Goal: Information Seeking & Learning: Learn about a topic

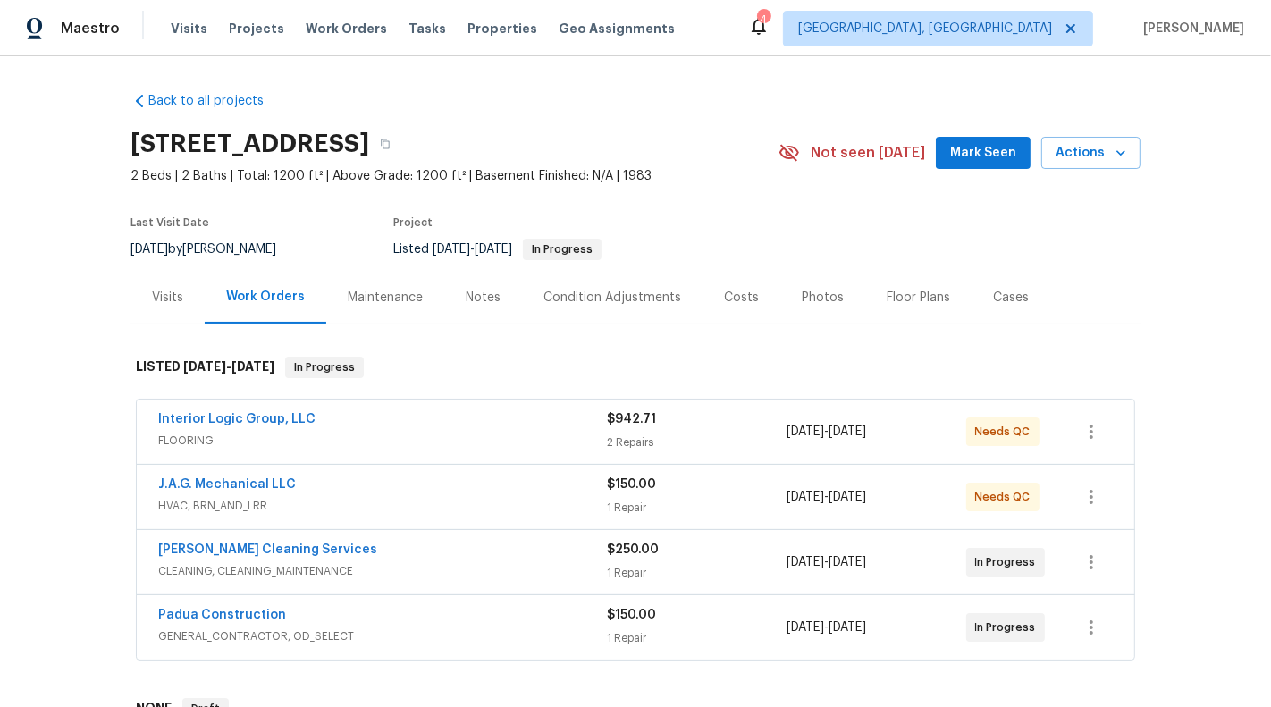
scroll to position [42, 0]
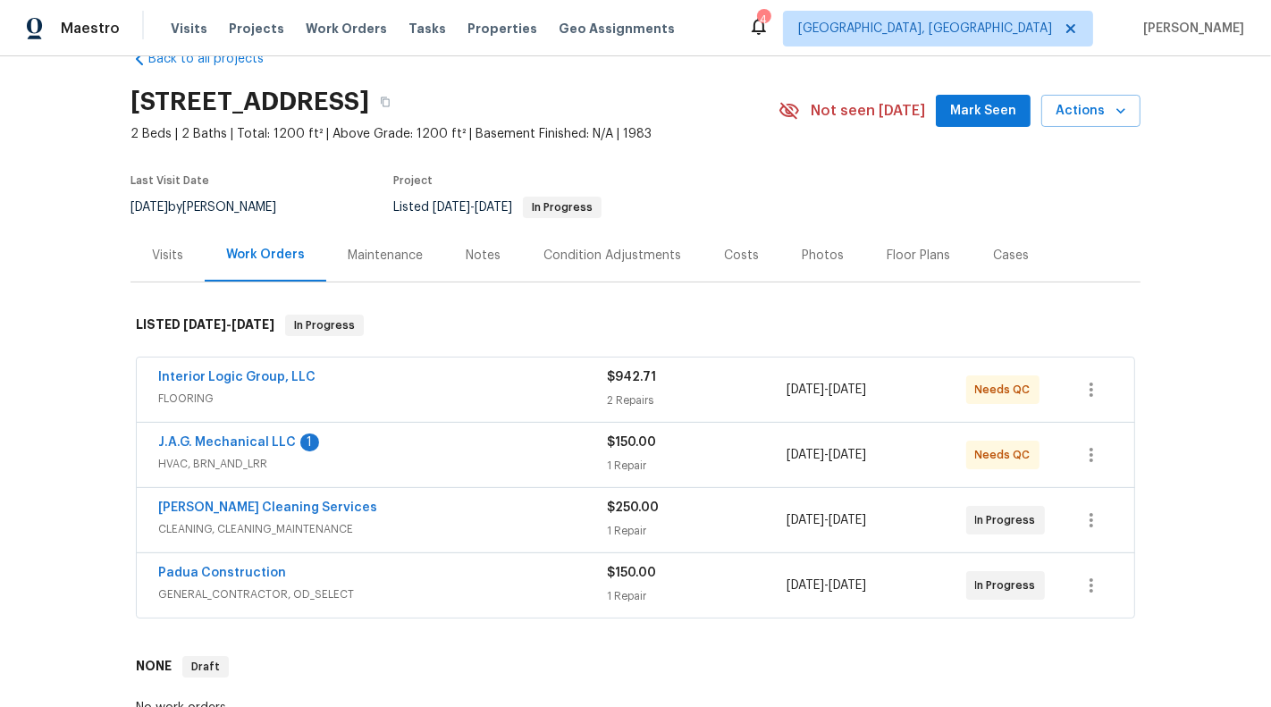
click at [579, 456] on span "HVAC, BRN_AND_LRR" at bounding box center [382, 464] width 449 height 18
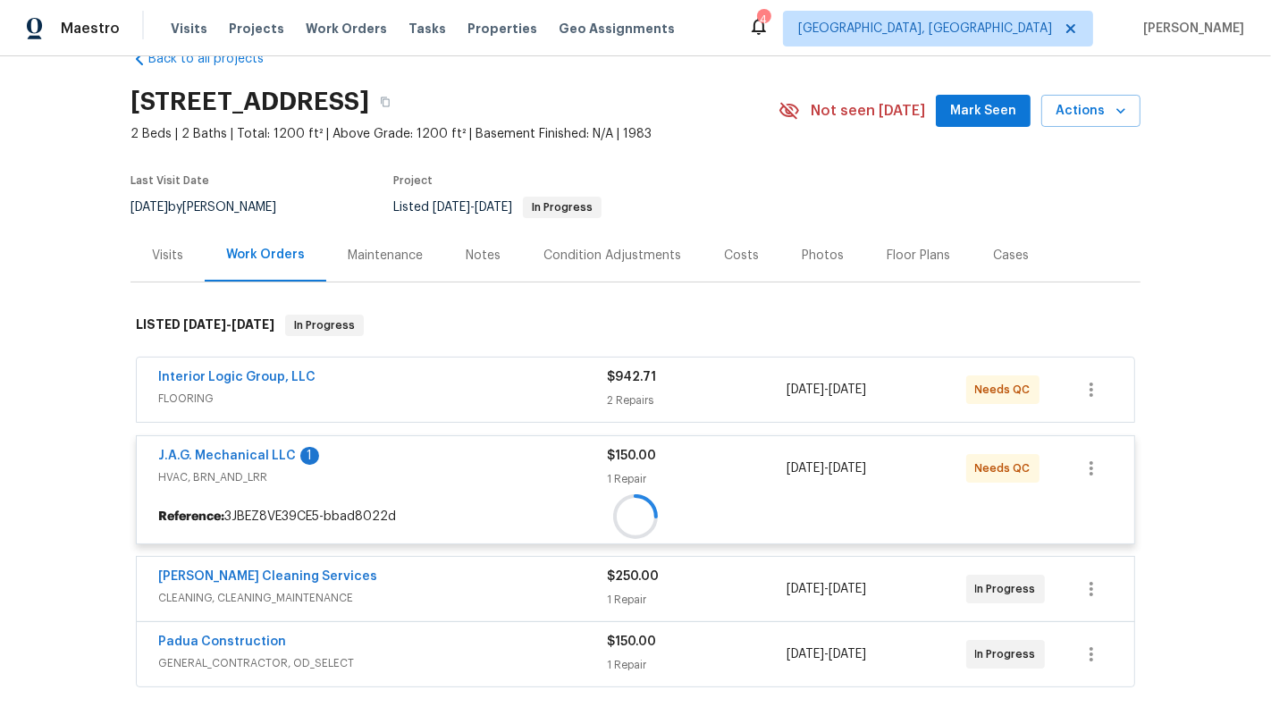
scroll to position [121, 0]
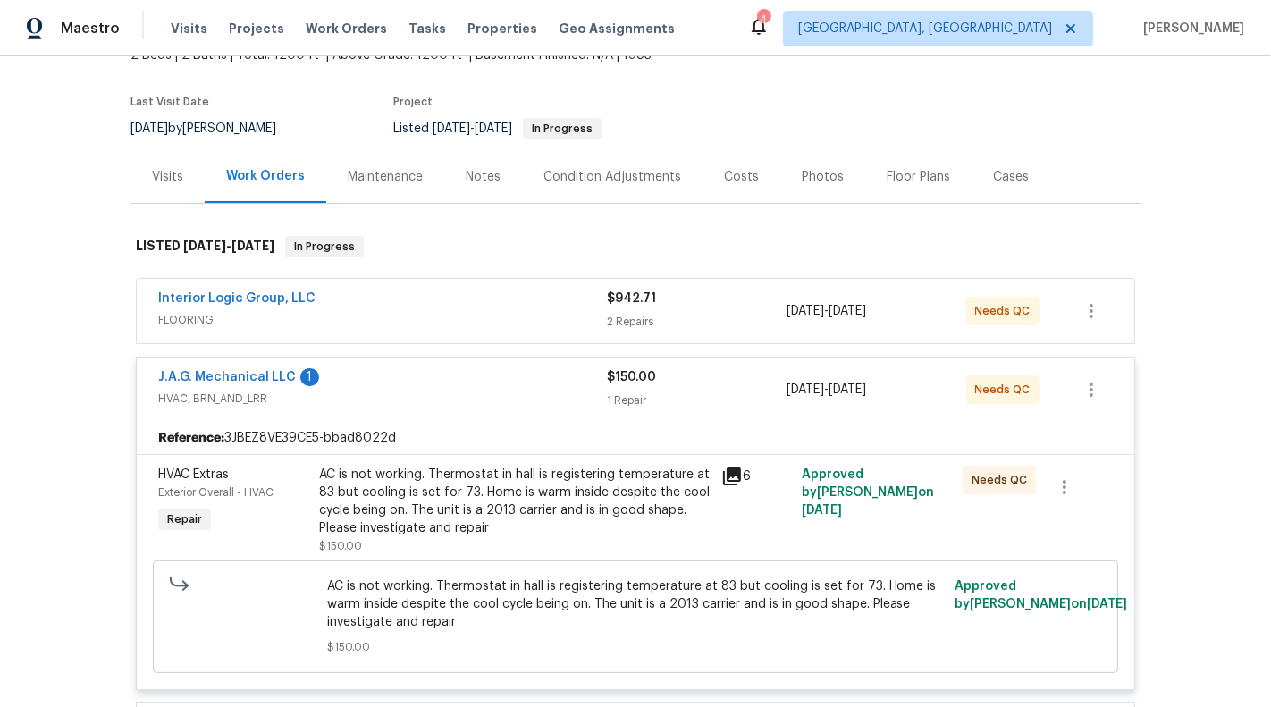
click at [558, 315] on span "FLOORING" at bounding box center [382, 320] width 449 height 18
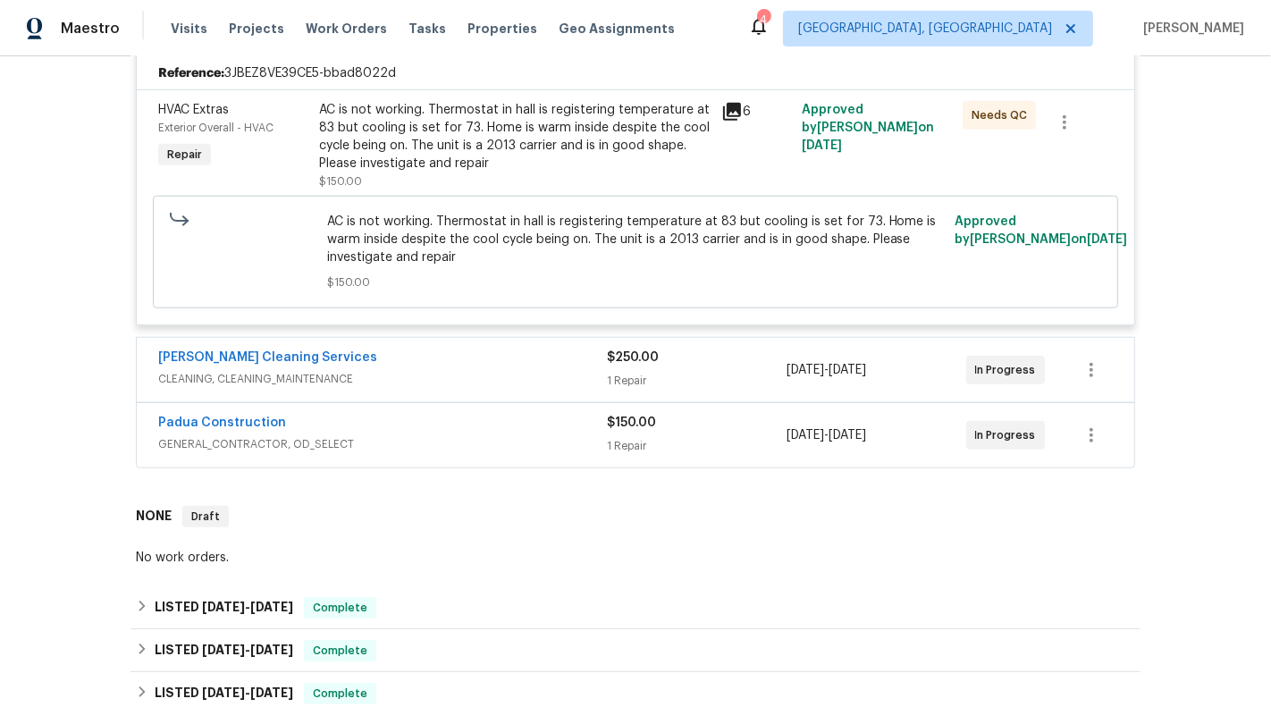
scroll to position [1301, 0]
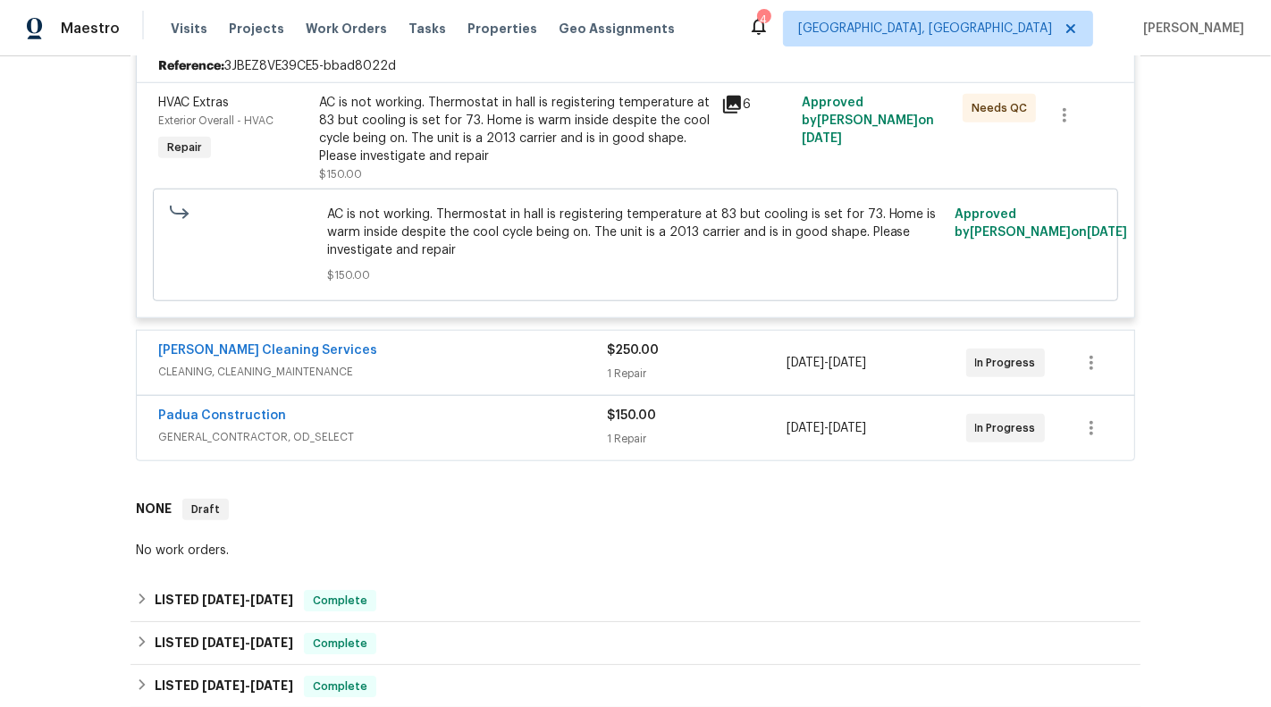
click at [514, 354] on div "[PERSON_NAME] Cleaning Services" at bounding box center [382, 351] width 449 height 21
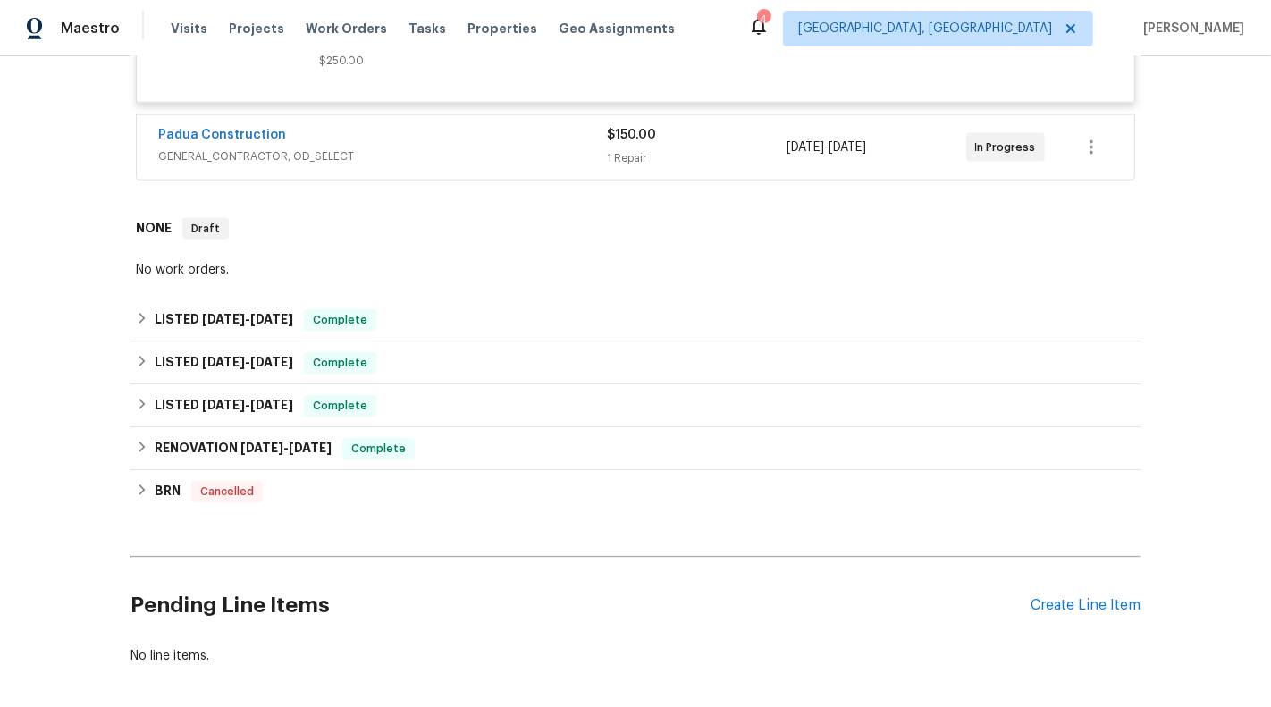
scroll to position [2079, 0]
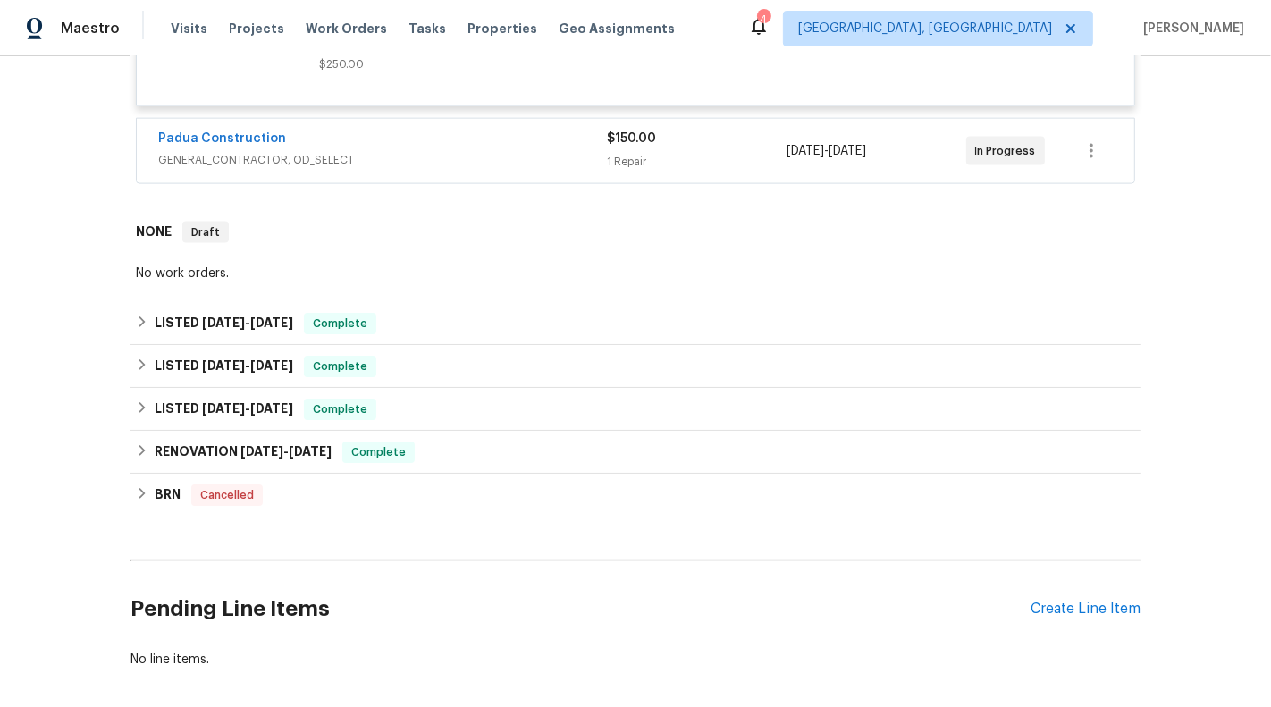
click at [489, 151] on span "GENERAL_CONTRACTOR, OD_SELECT" at bounding box center [382, 160] width 449 height 18
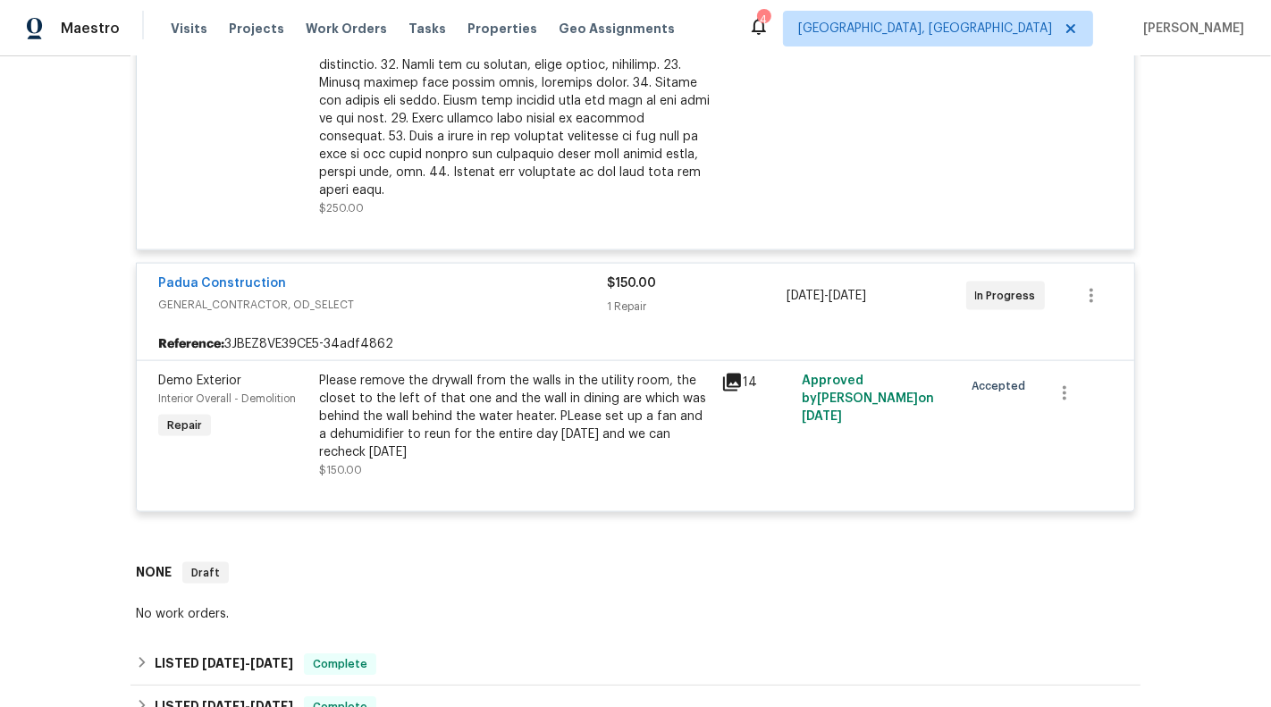
scroll to position [2335, 0]
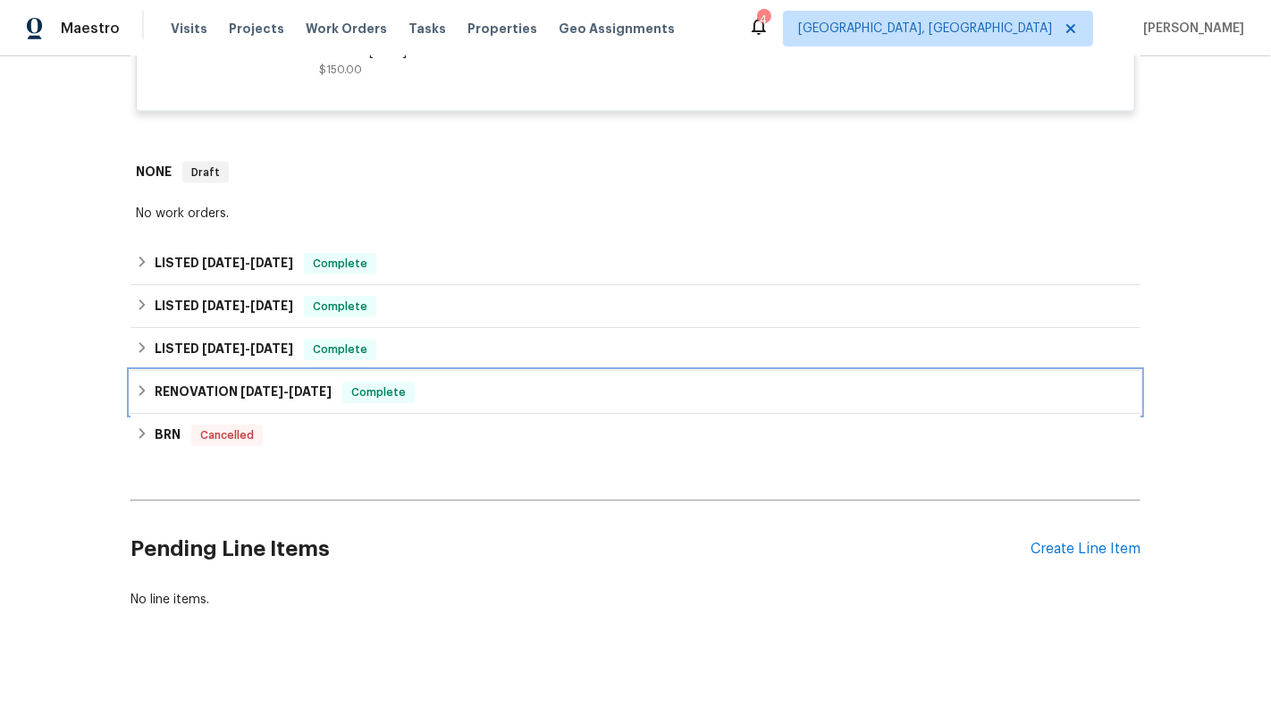
click at [447, 382] on div "RENOVATION [DATE] - [DATE] Complete" at bounding box center [635, 392] width 999 height 21
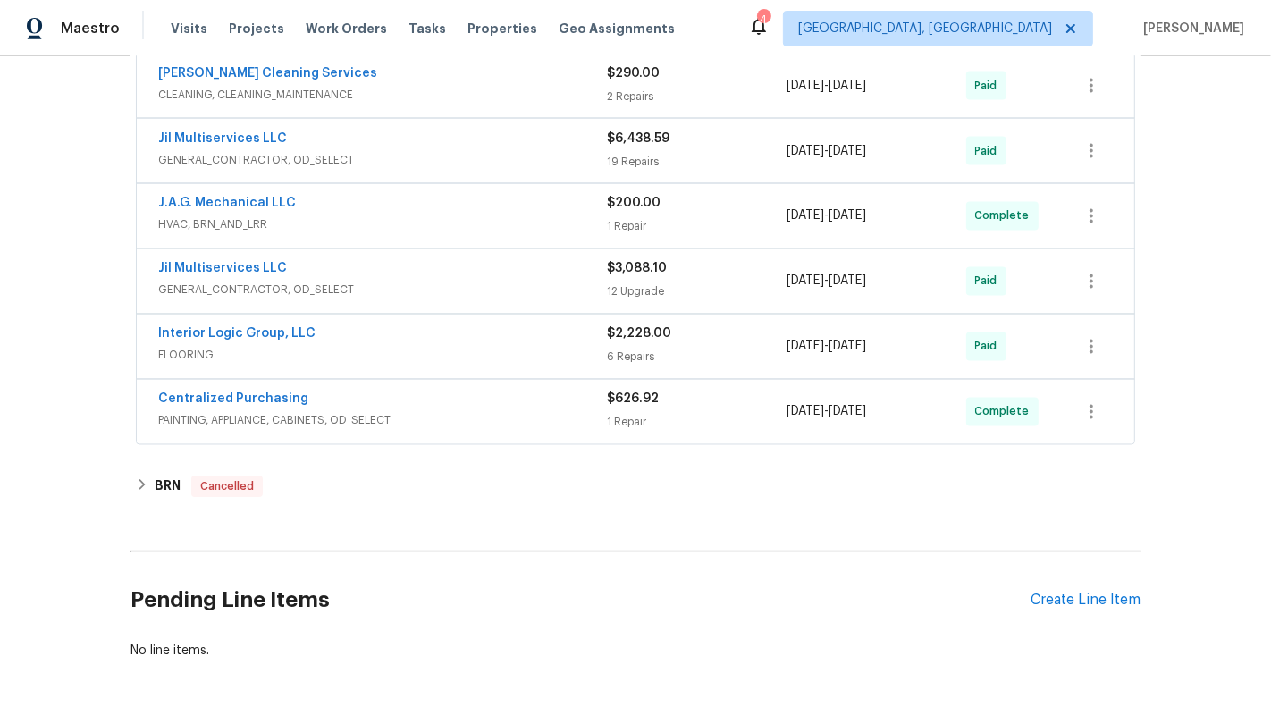
scroll to position [2757, 0]
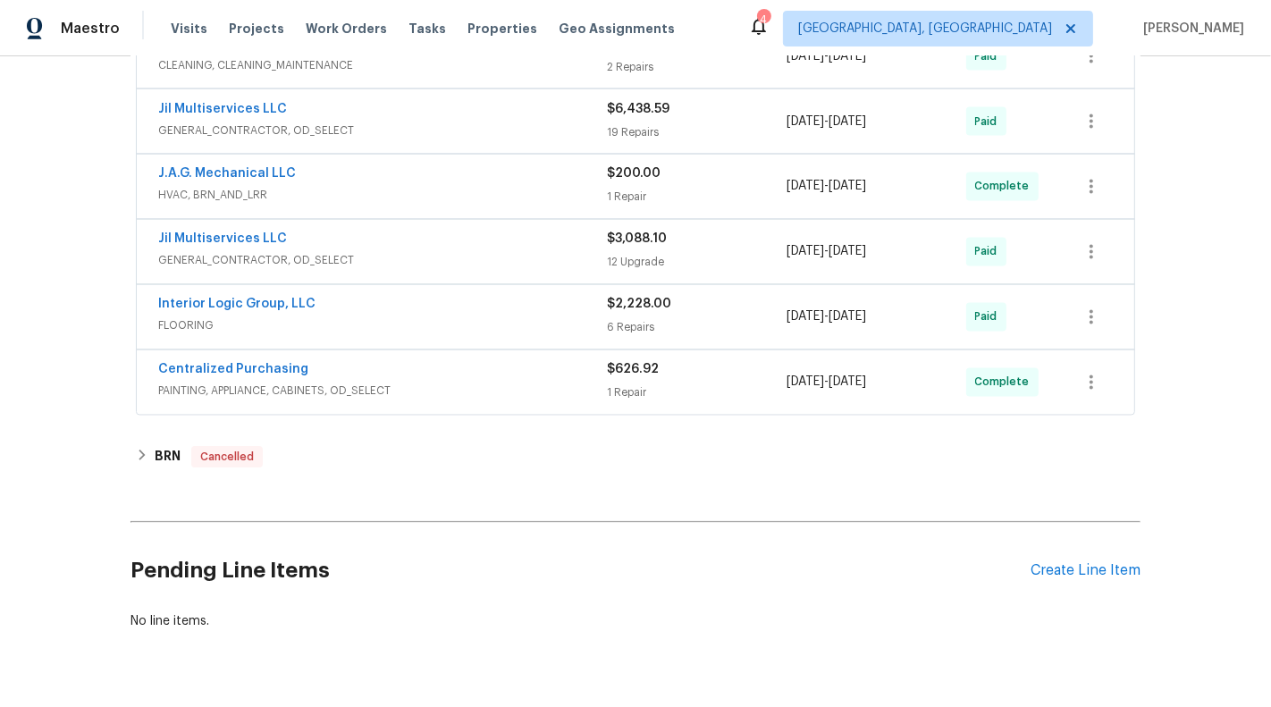
click at [554, 383] on span "PAINTING, APPLIANCE, CABINETS, OD_SELECT" at bounding box center [382, 392] width 449 height 18
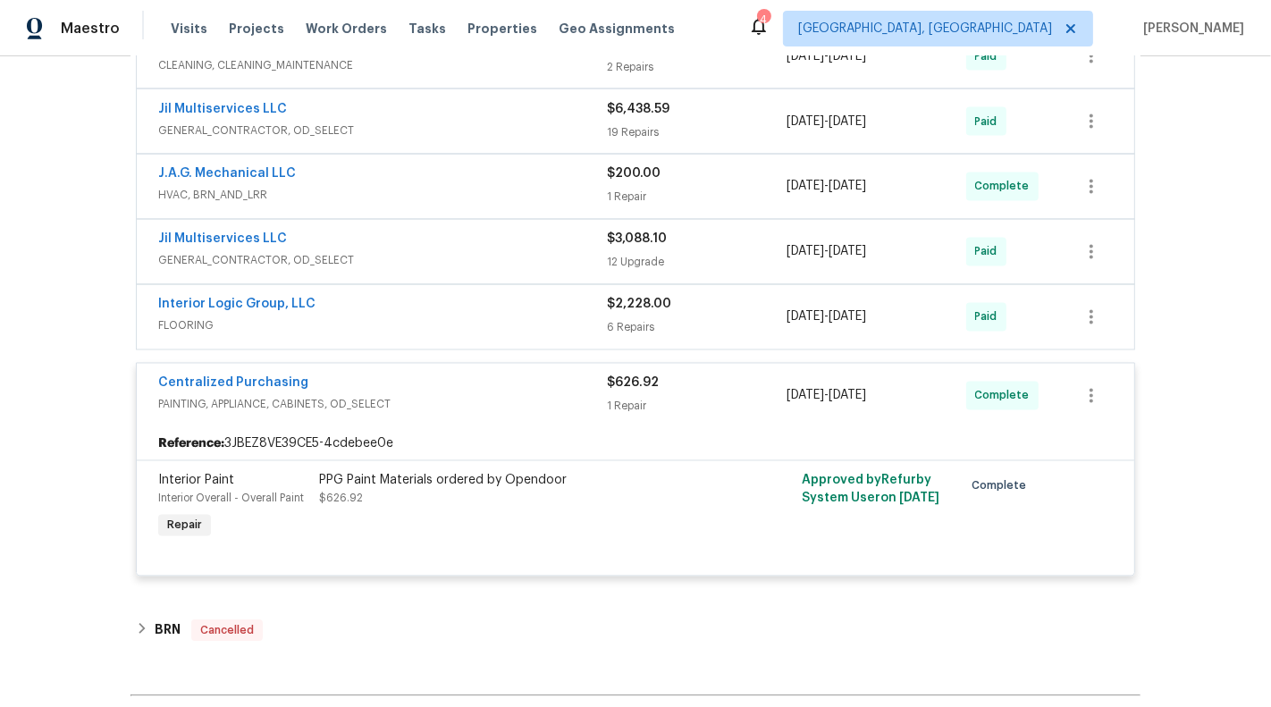
click at [568, 296] on div "Interior Logic Group, LLC" at bounding box center [382, 306] width 449 height 21
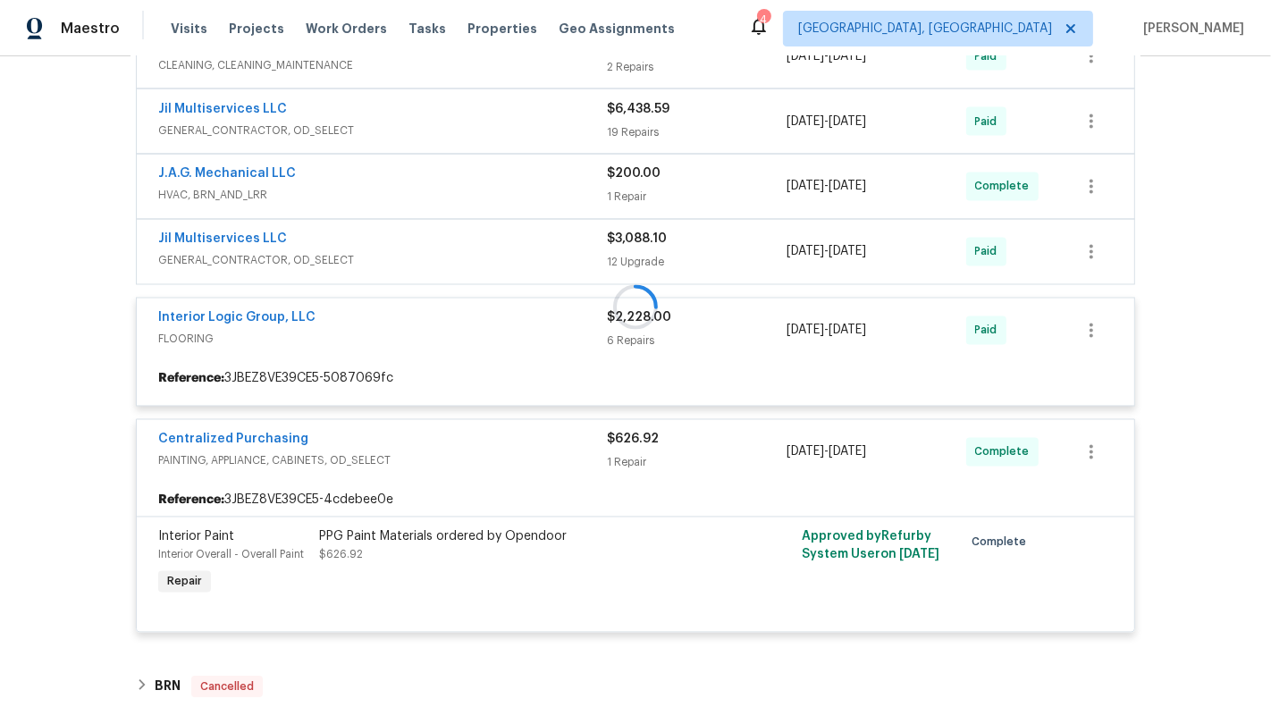
click at [520, 228] on div at bounding box center [635, 306] width 1010 height 687
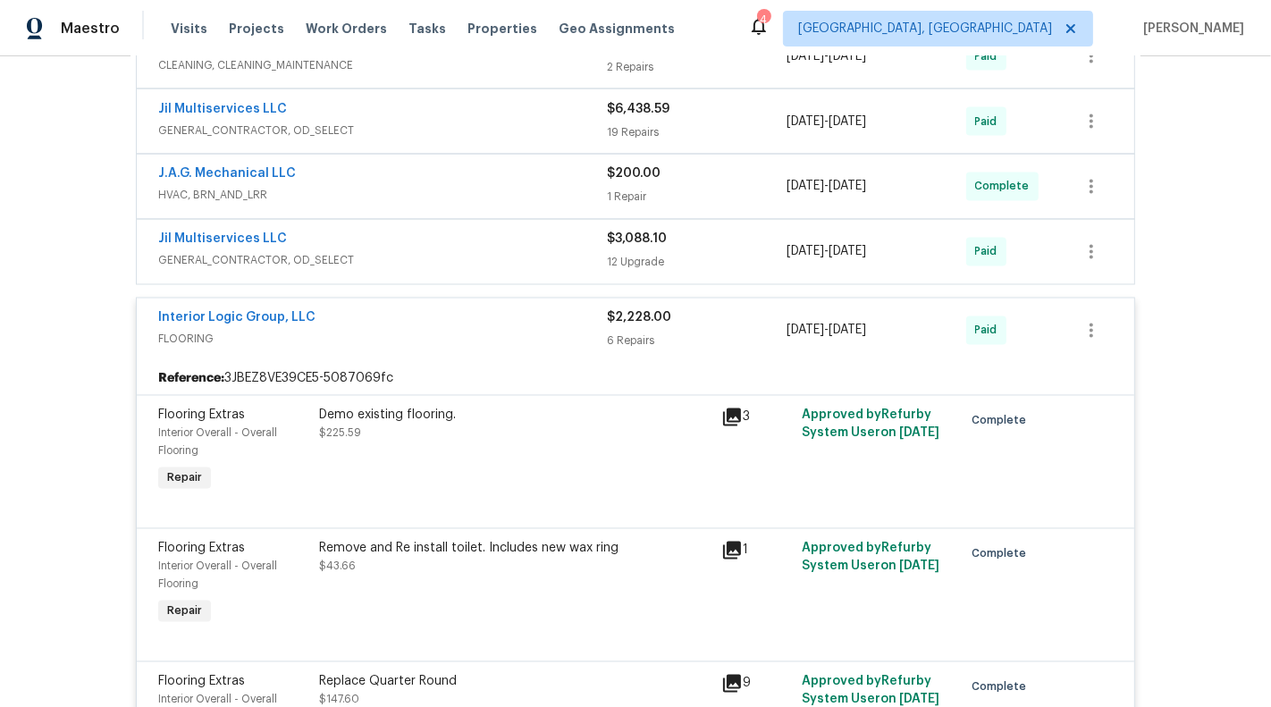
click at [477, 231] on div "Jil Multiservices LLC" at bounding box center [382, 241] width 449 height 21
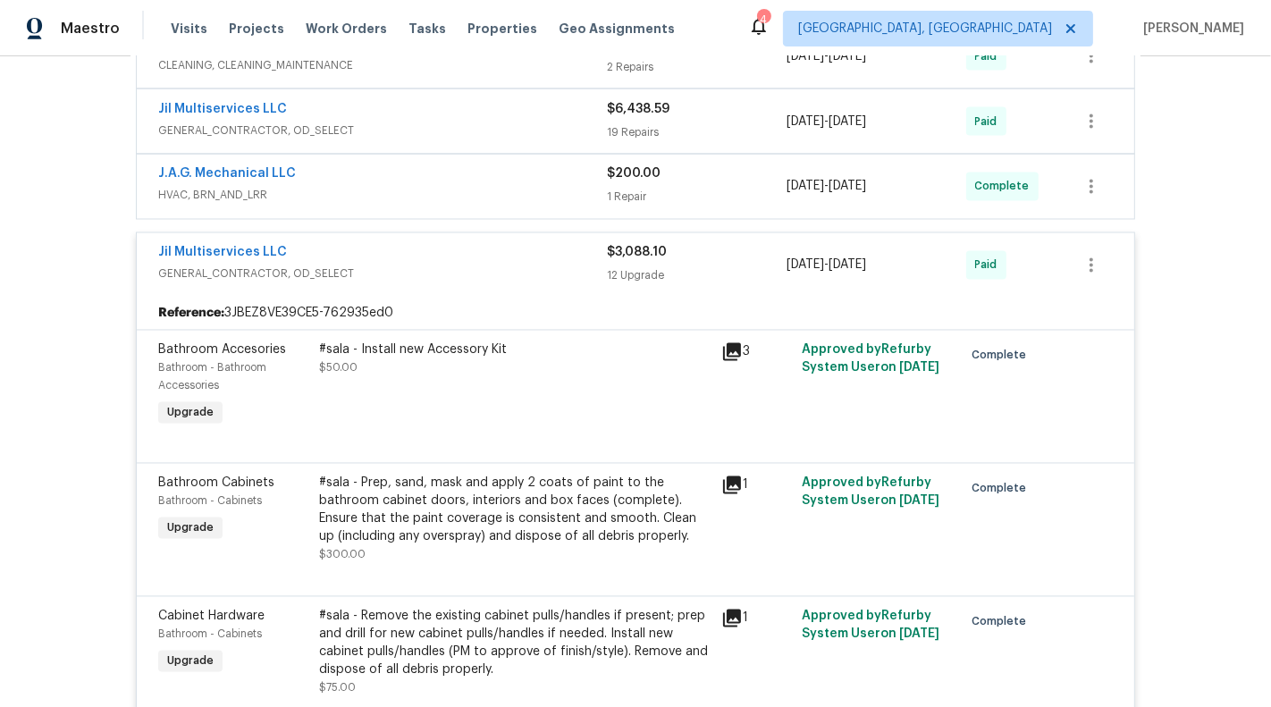
click at [512, 187] on span "HVAC, BRN_AND_LRR" at bounding box center [382, 196] width 449 height 18
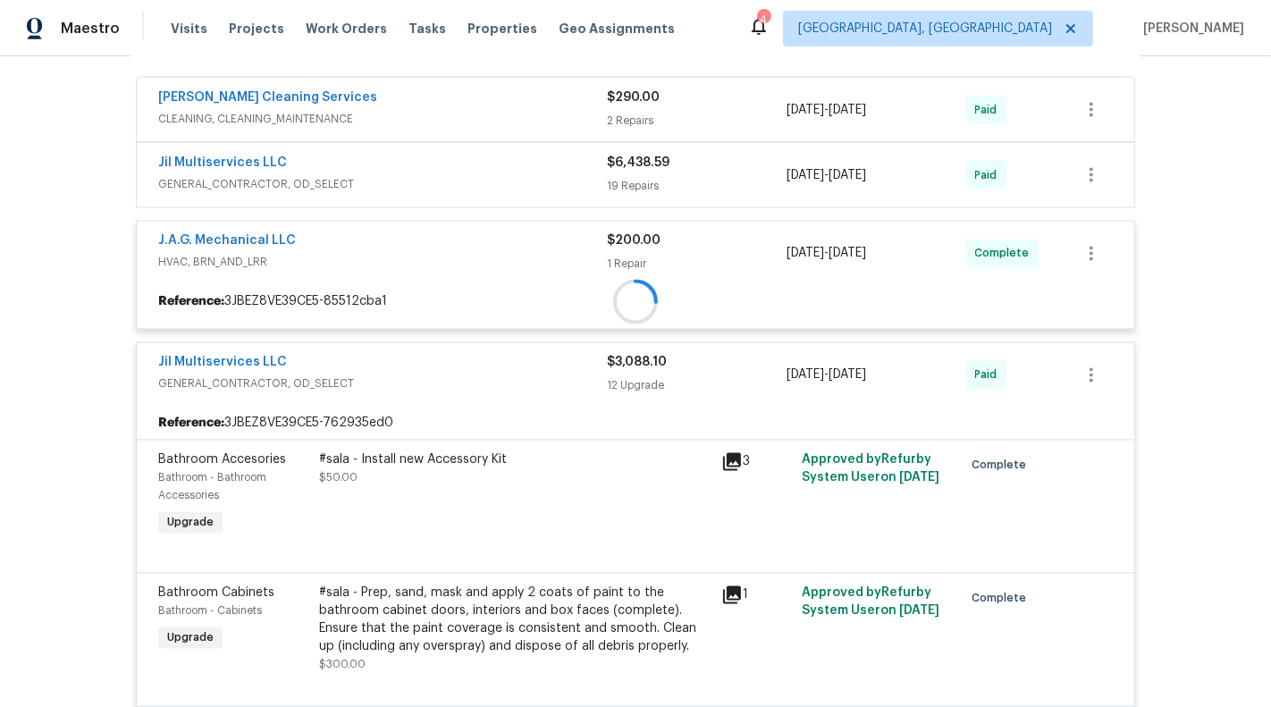
scroll to position [2695, 0]
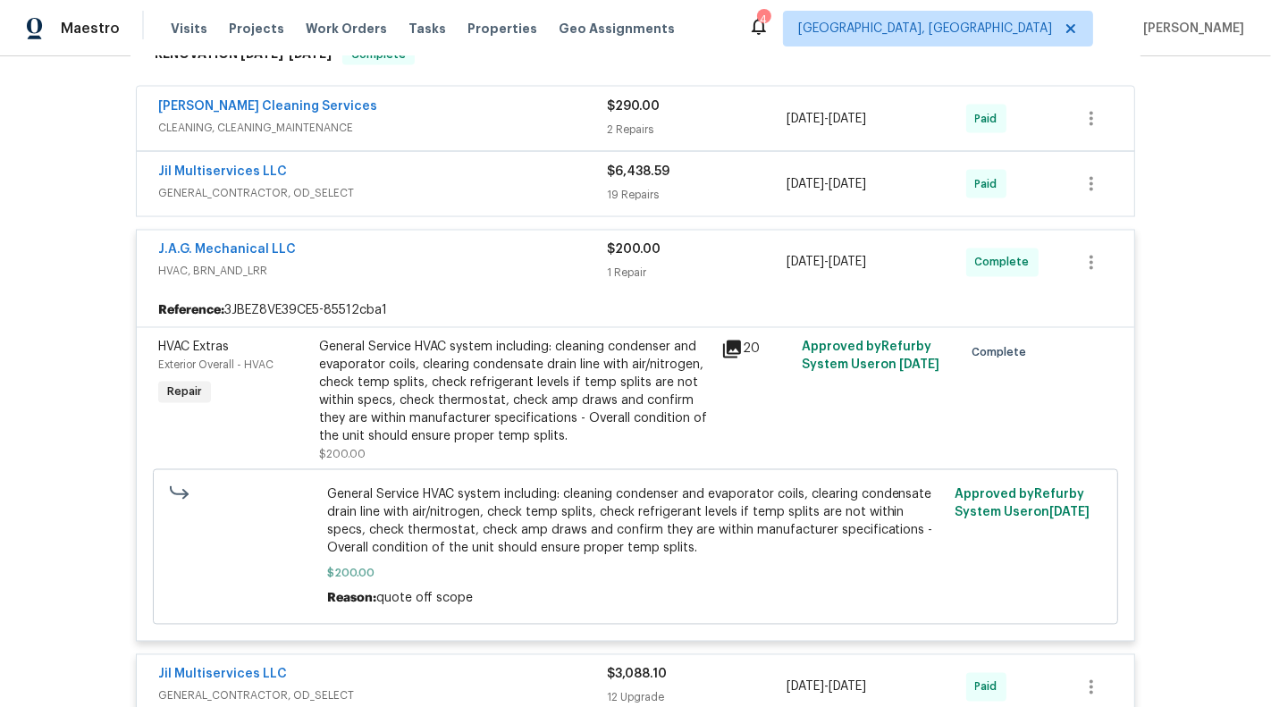
click at [506, 184] on span "GENERAL_CONTRACTOR, OD_SELECT" at bounding box center [382, 193] width 449 height 18
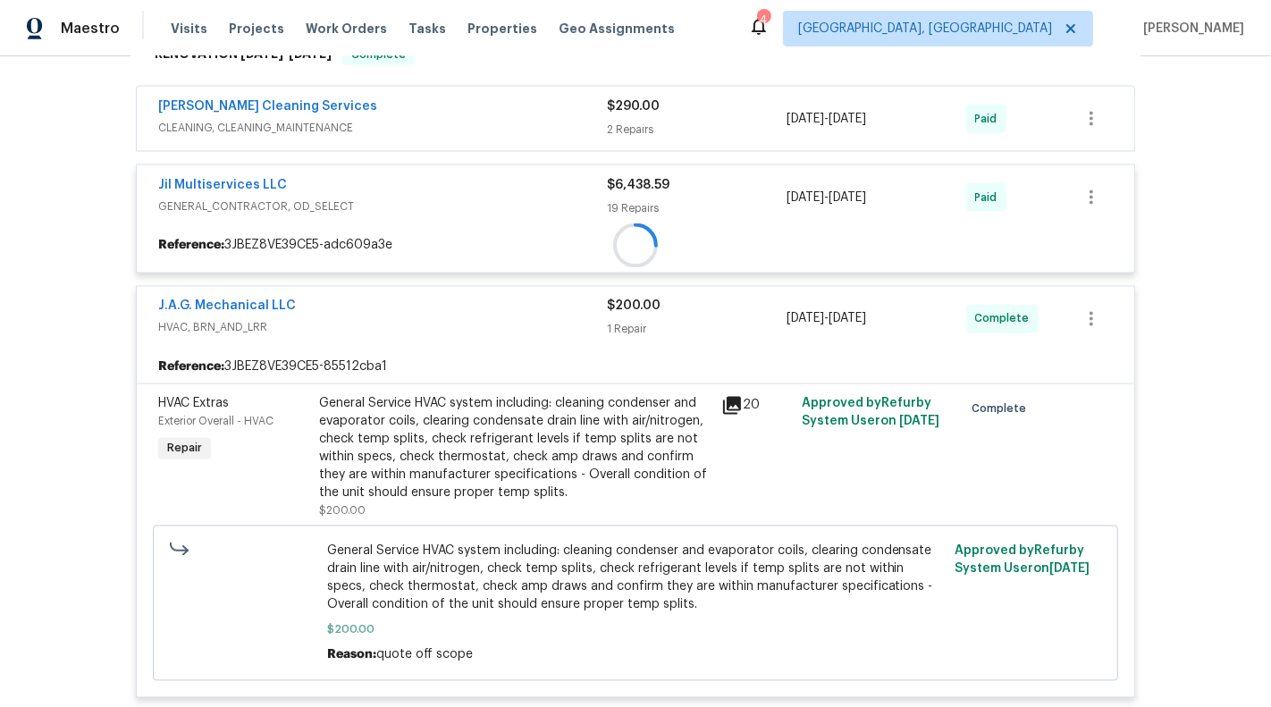
scroll to position [2638, 0]
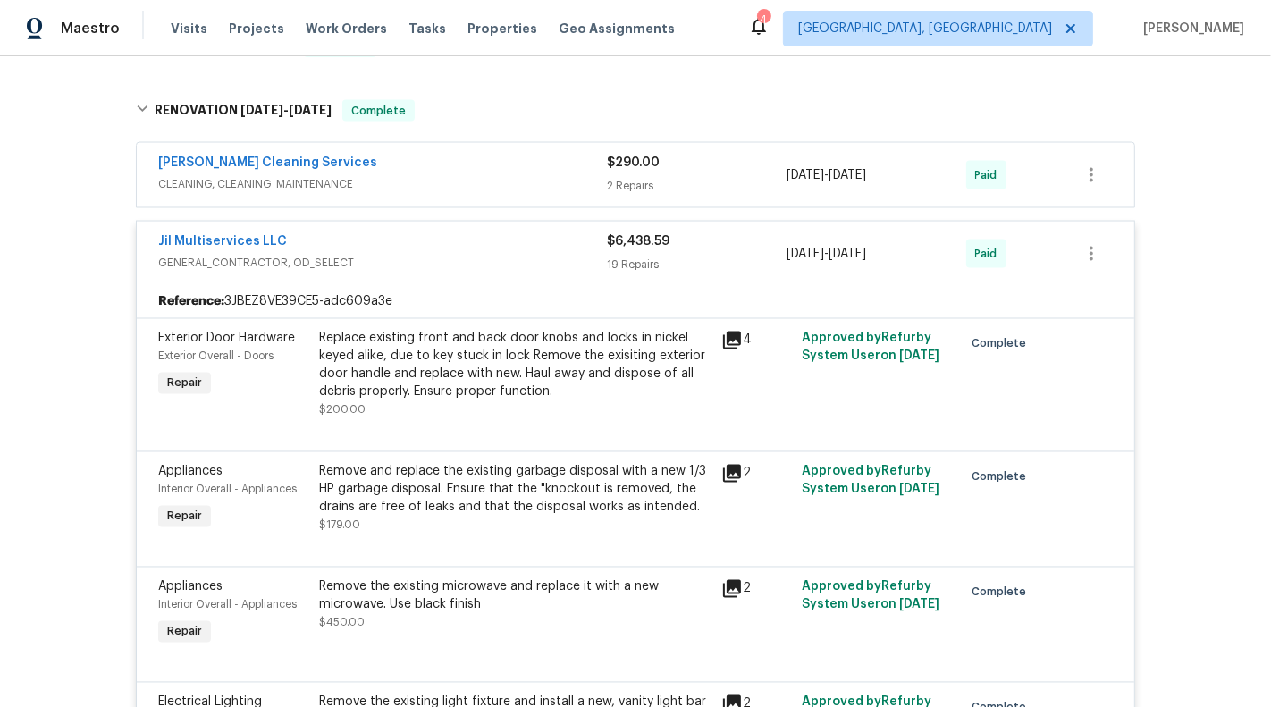
click at [493, 175] on span "CLEANING, CLEANING_MAINTENANCE" at bounding box center [382, 184] width 449 height 18
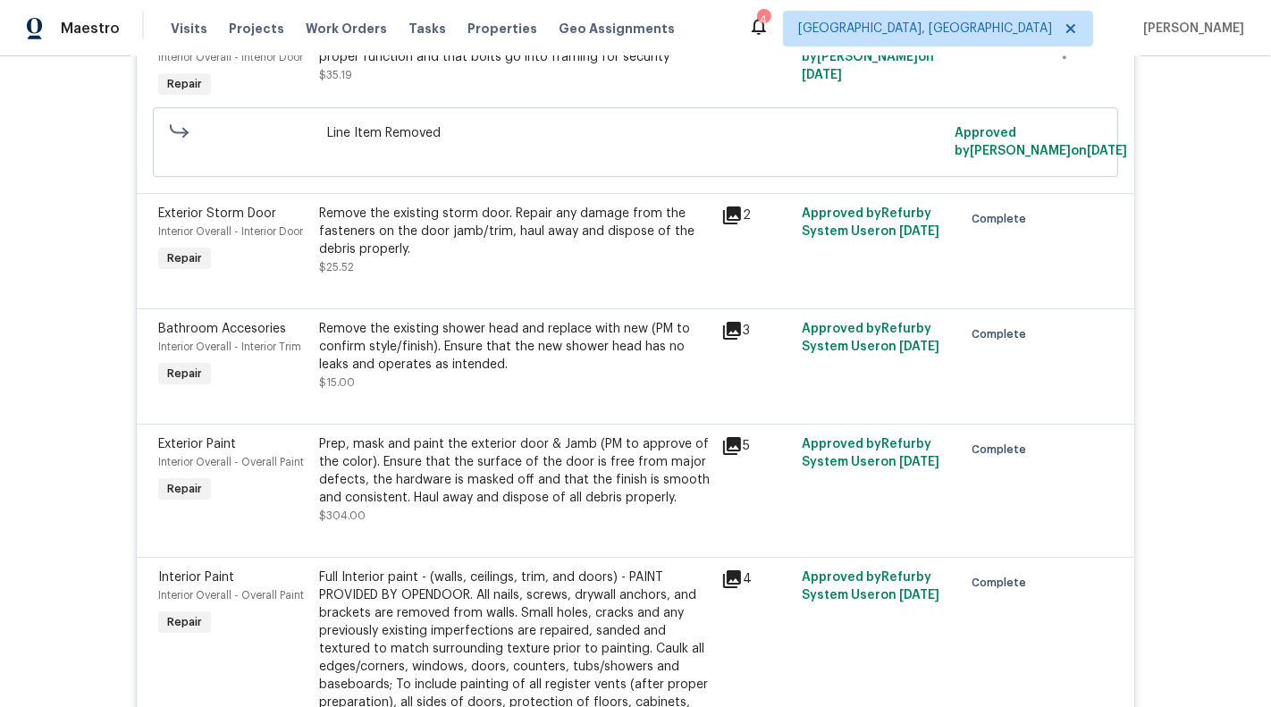
scroll to position [4940, 0]
click at [510, 204] on div "Remove the existing storm door. Repair any damage from the fasteners on the doo…" at bounding box center [514, 231] width 391 height 54
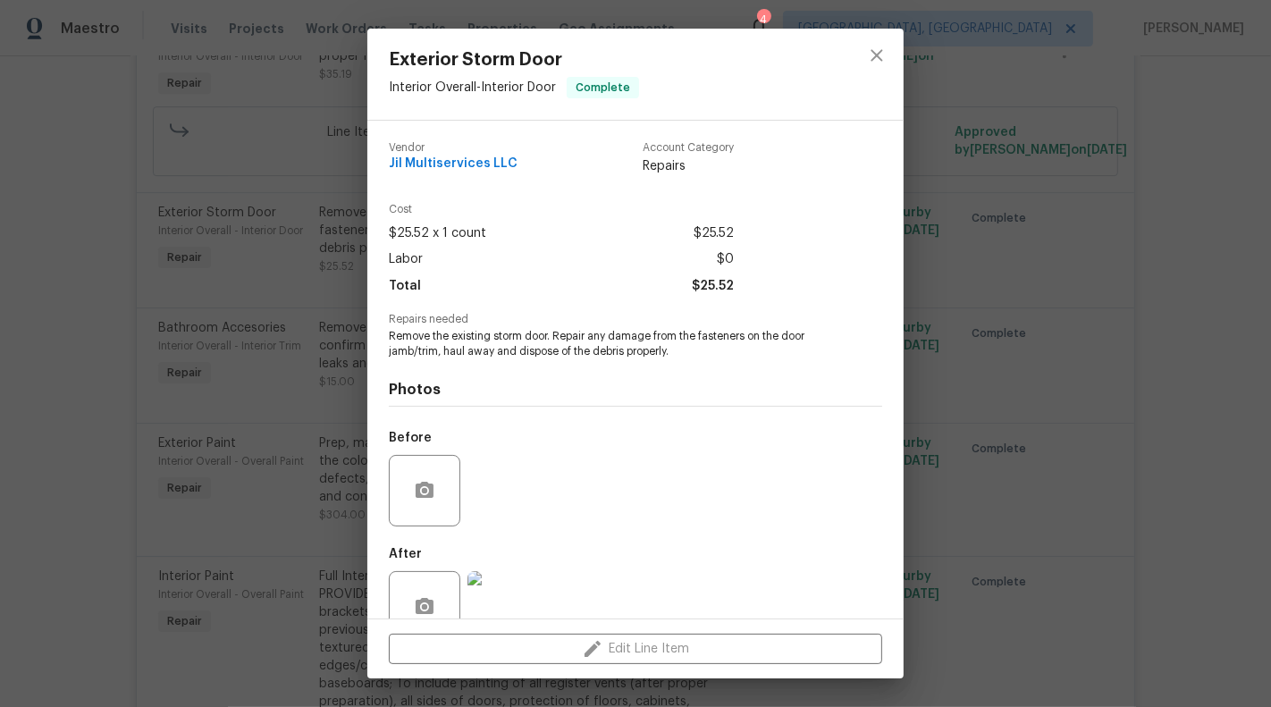
scroll to position [42, 0]
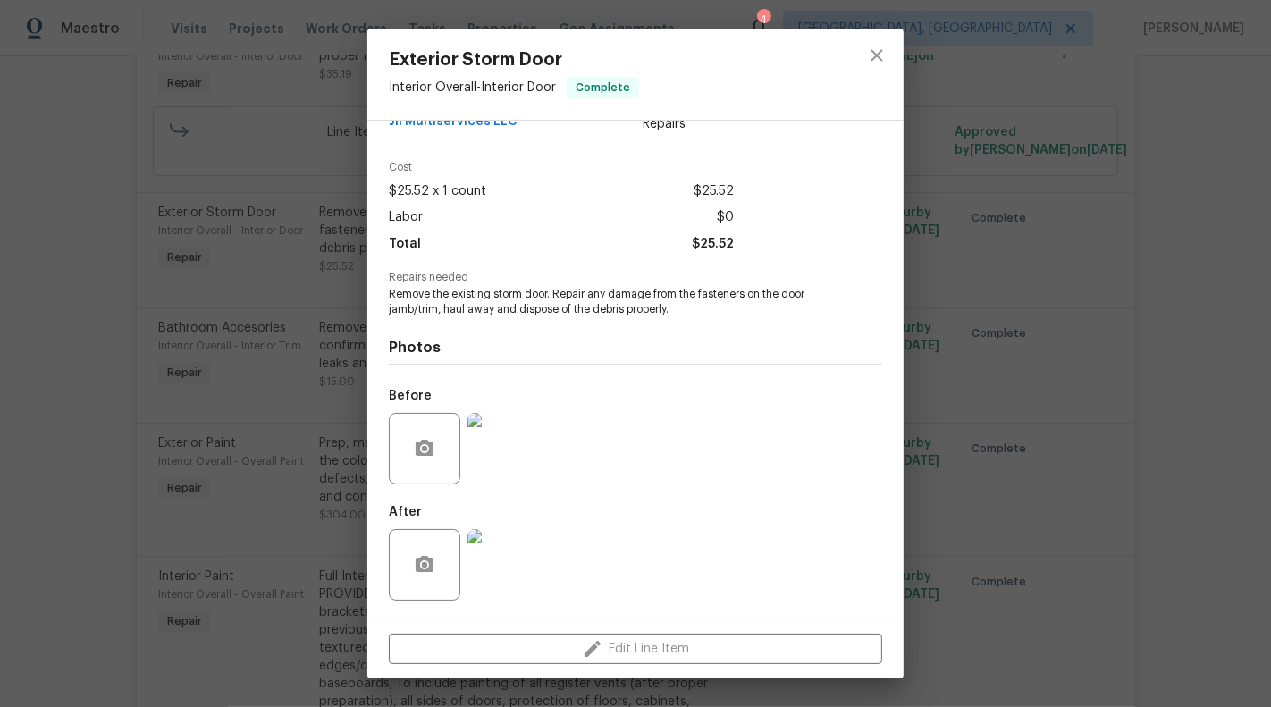
click at [495, 558] on img at bounding box center [503, 565] width 72 height 72
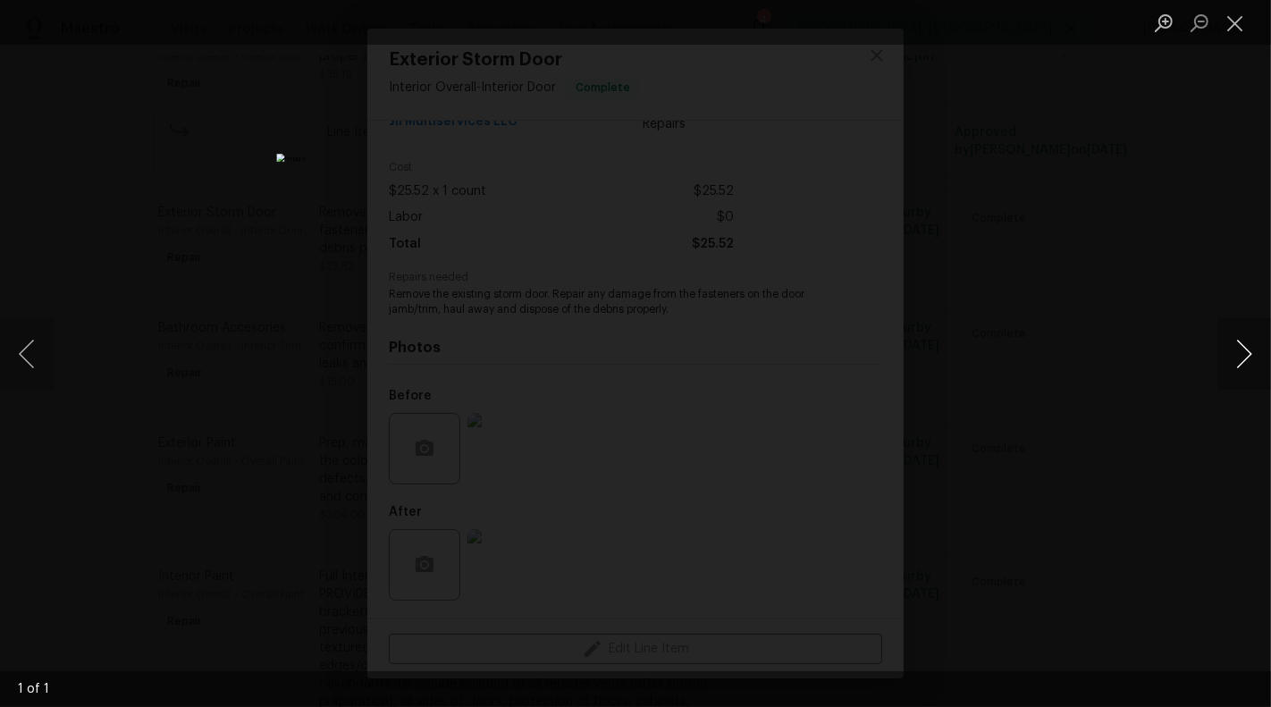
click at [1261, 366] on button "Next image" at bounding box center [1244, 354] width 54 height 72
click at [1260, 364] on button "Next image" at bounding box center [1244, 354] width 54 height 72
click at [1241, 30] on button "Close lightbox" at bounding box center [1235, 22] width 36 height 31
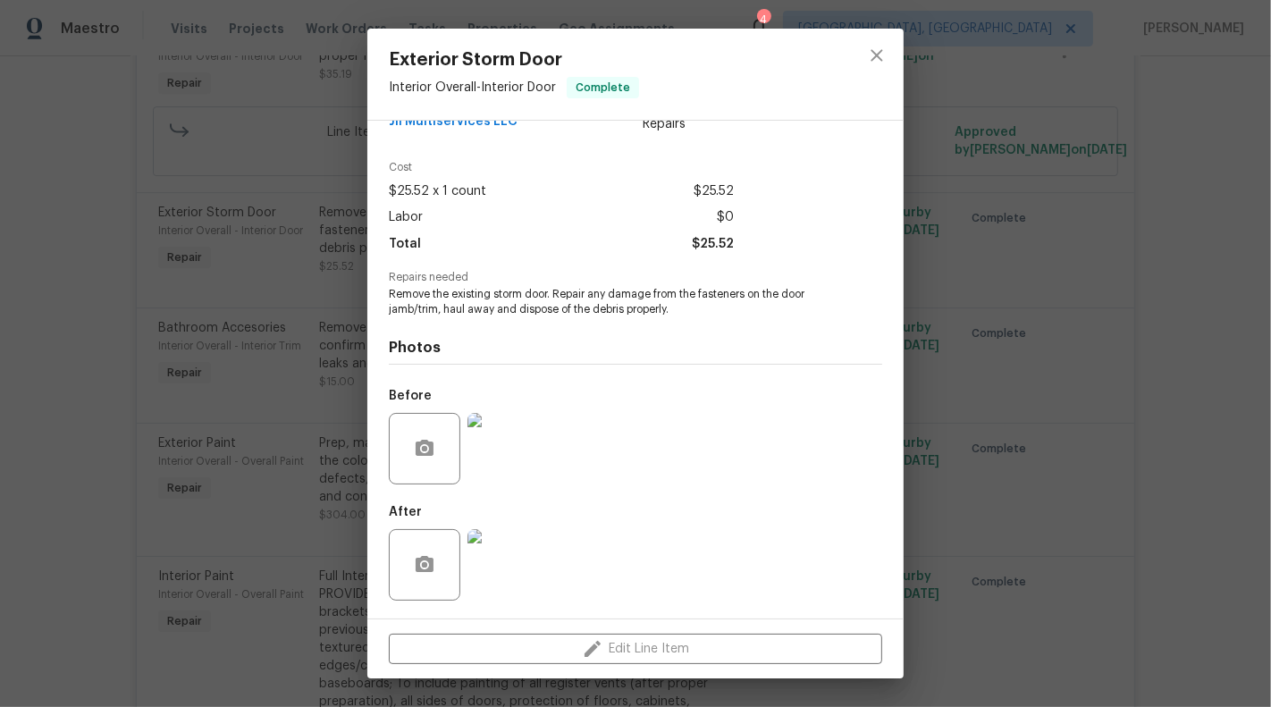
click at [1045, 347] on div "Exterior Storm Door Interior Overall - Interior Door Complete Vendor Jil Multis…" at bounding box center [635, 353] width 1271 height 707
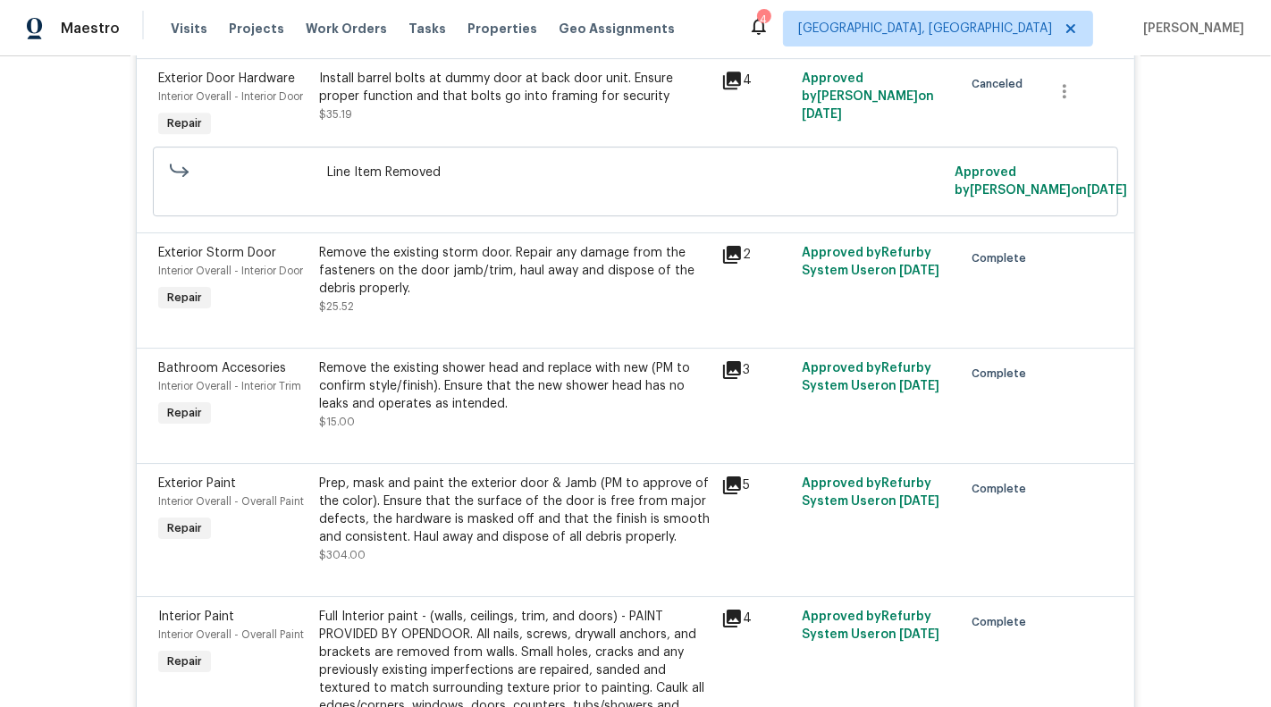
scroll to position [4900, 0]
click at [568, 259] on div "Remove the existing storm door. Repair any damage from the fasteners on the doo…" at bounding box center [514, 279] width 391 height 72
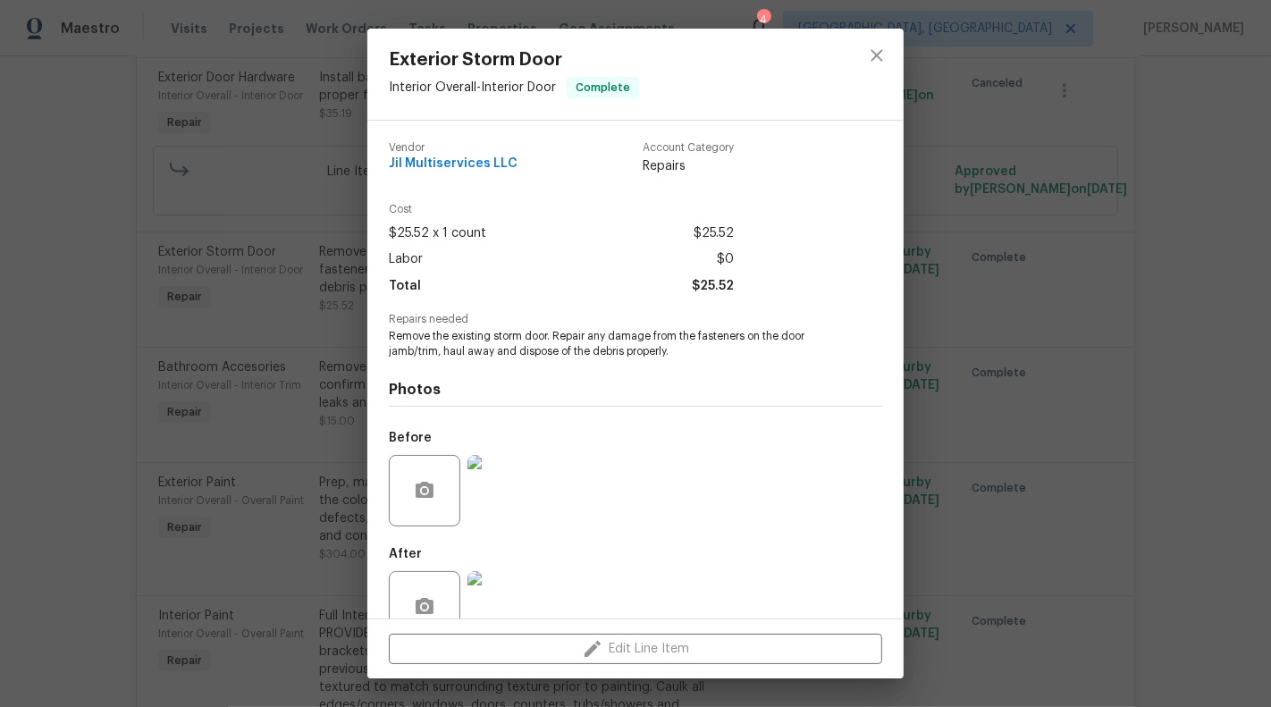
scroll to position [42, 0]
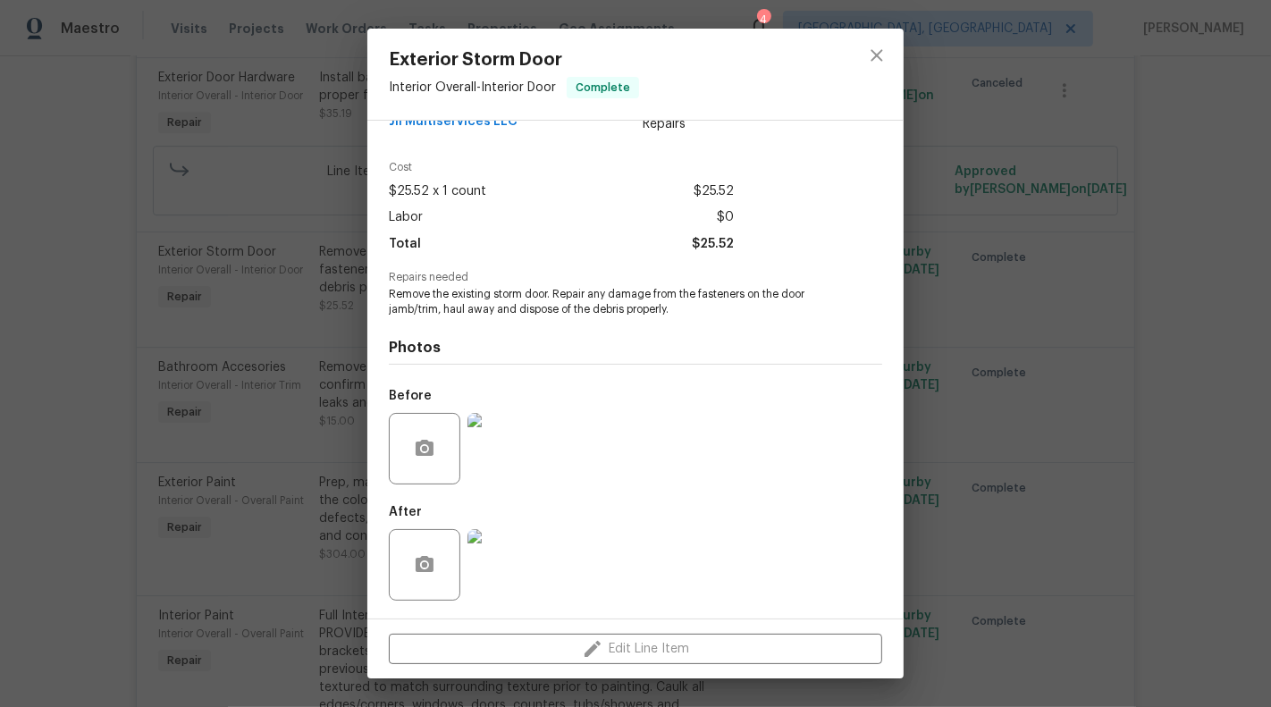
click at [498, 576] on img at bounding box center [503, 565] width 72 height 72
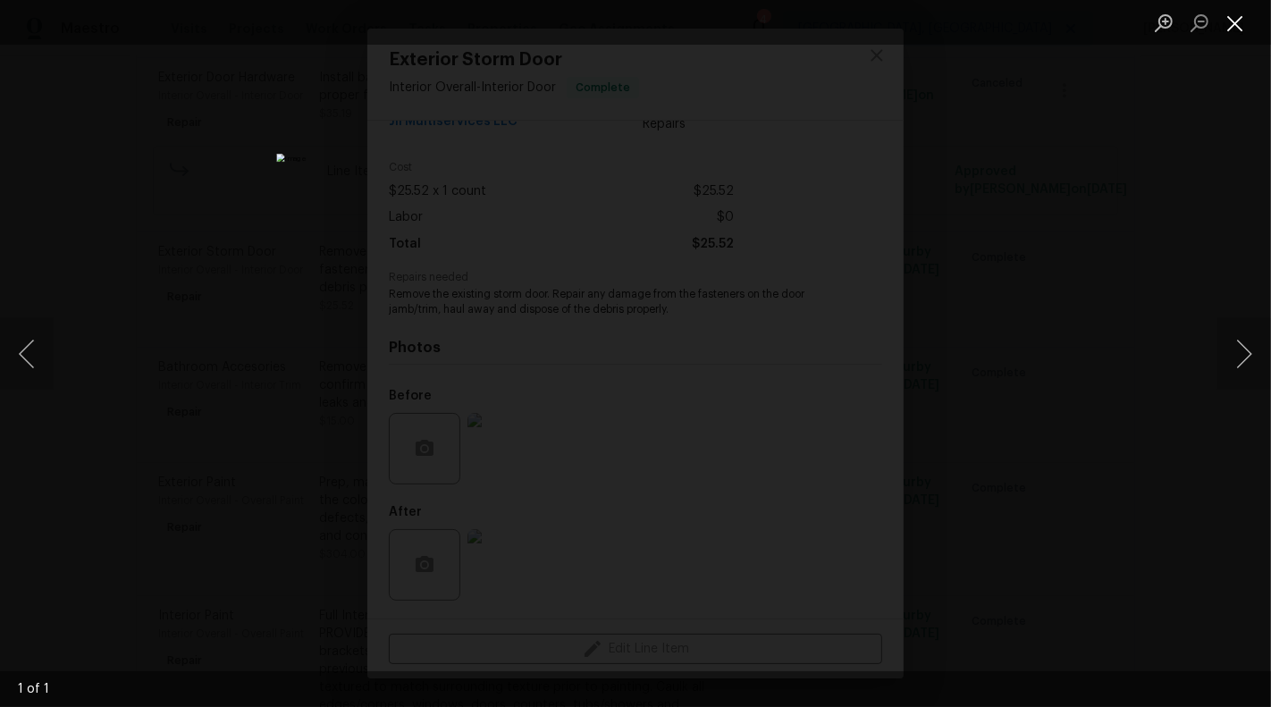
click at [1241, 24] on button "Close lightbox" at bounding box center [1235, 22] width 36 height 31
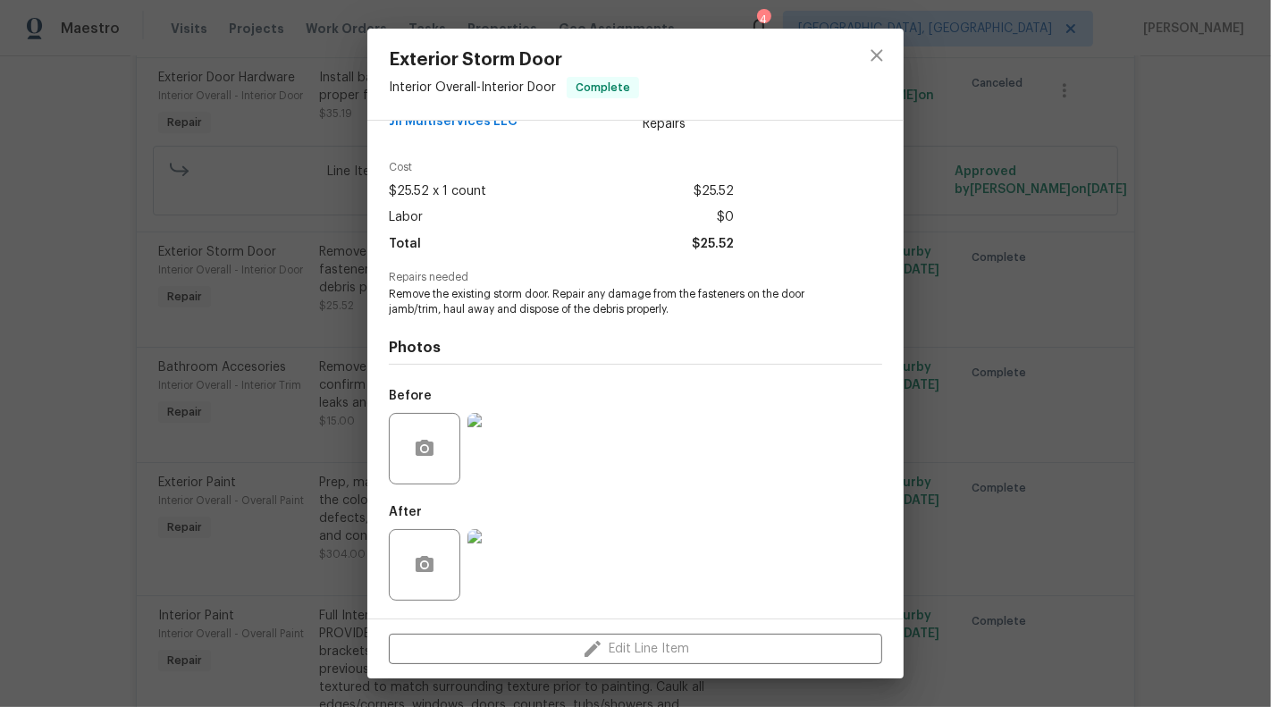
click at [495, 453] on img at bounding box center [503, 449] width 72 height 72
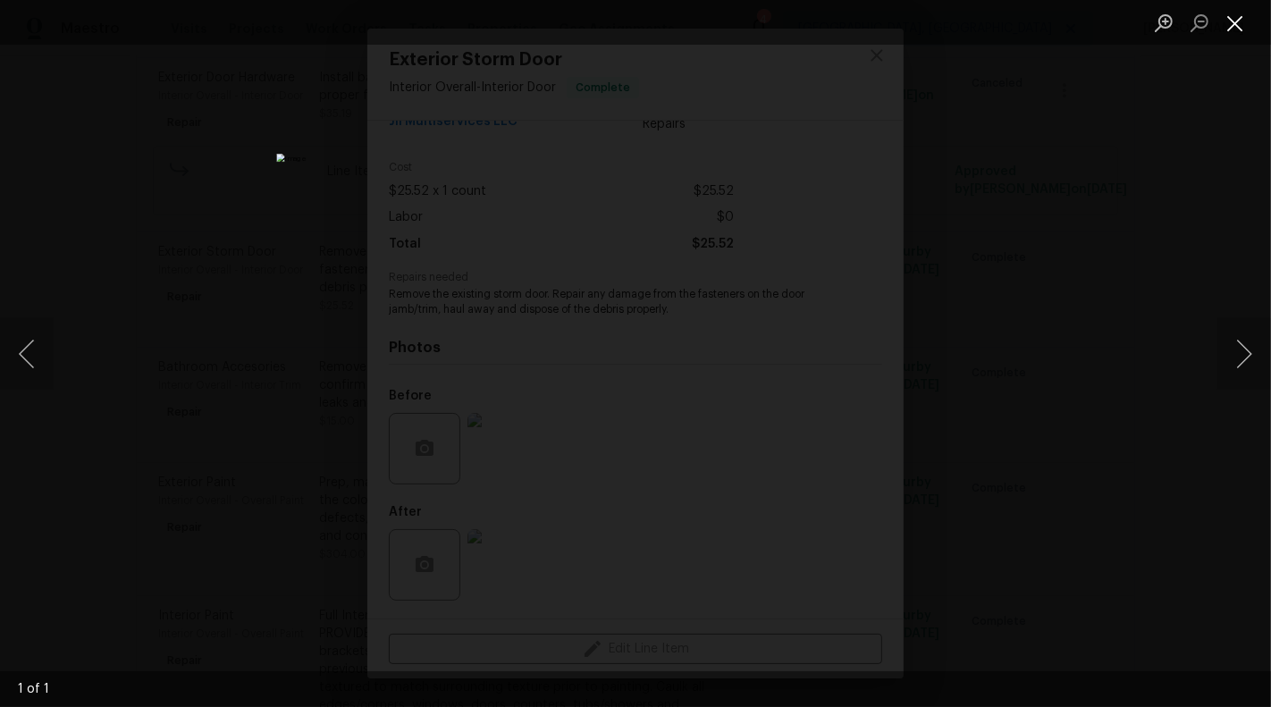
click at [1235, 23] on button "Close lightbox" at bounding box center [1235, 22] width 36 height 31
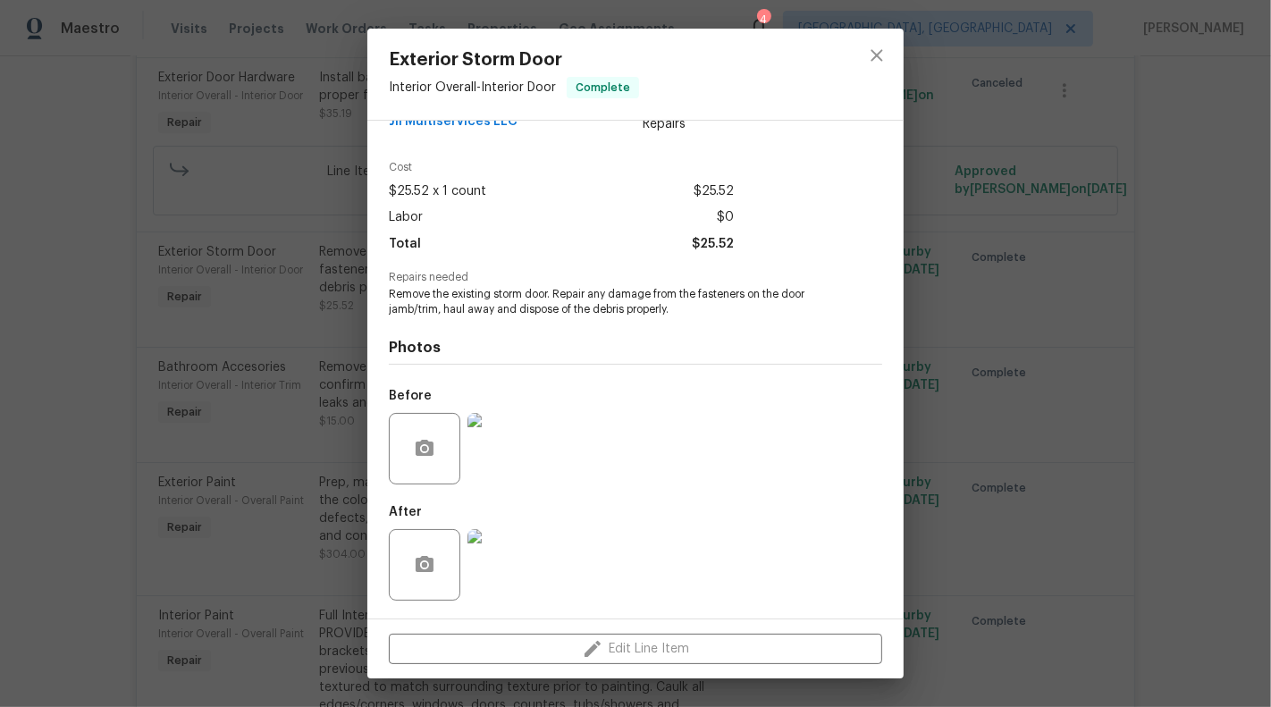
click at [492, 570] on img at bounding box center [503, 565] width 72 height 72
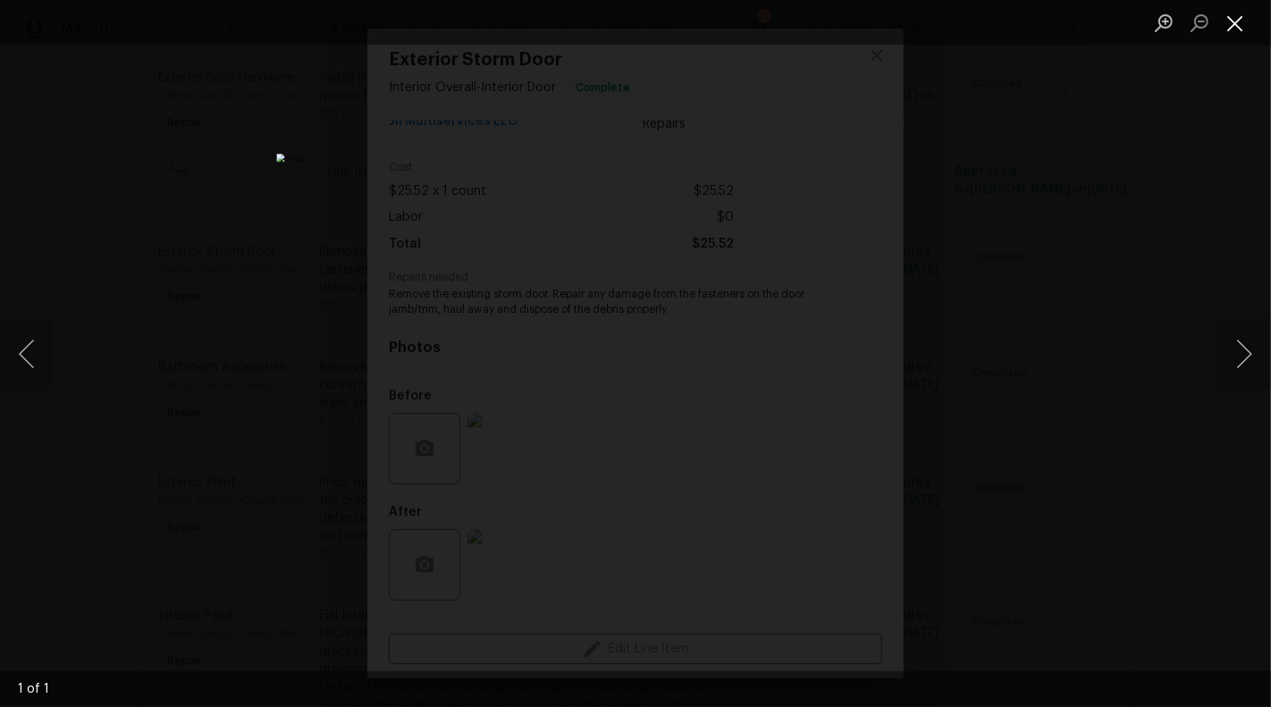
click at [1235, 27] on button "Close lightbox" at bounding box center [1235, 22] width 36 height 31
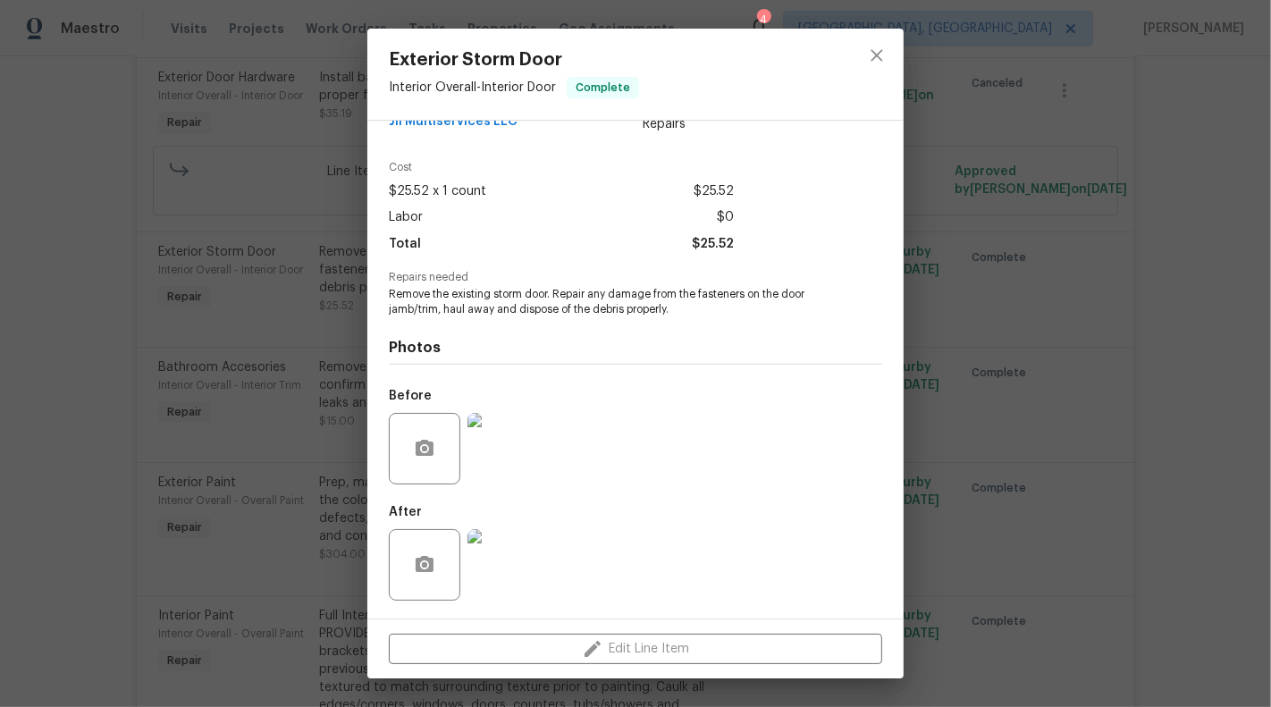
click at [499, 477] on img at bounding box center [503, 449] width 72 height 72
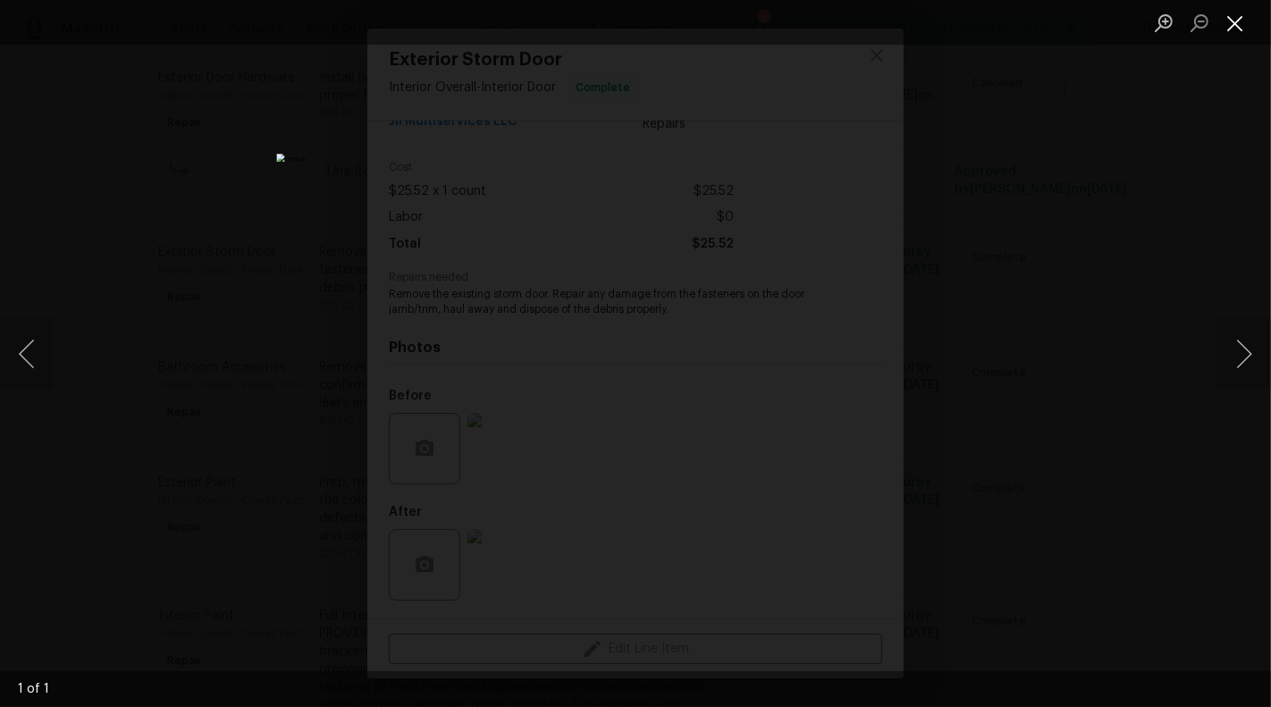
click at [1235, 21] on button "Close lightbox" at bounding box center [1235, 22] width 36 height 31
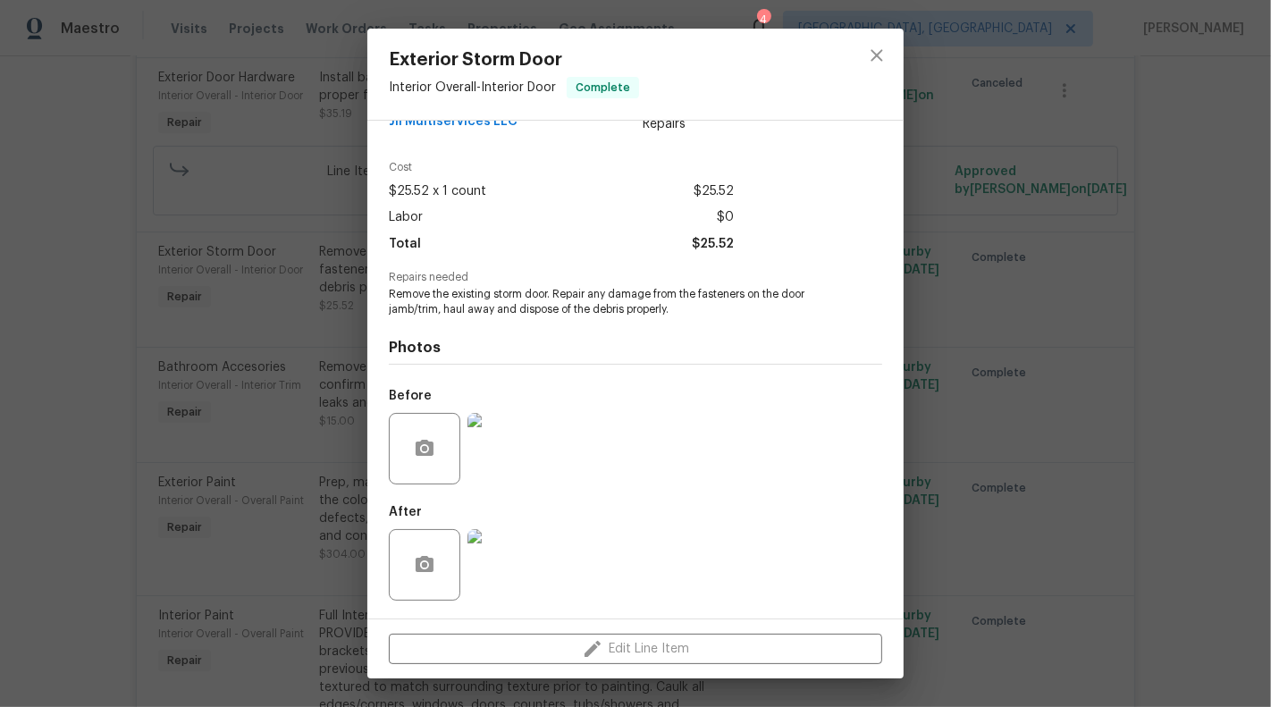
click at [492, 580] on img at bounding box center [503, 565] width 72 height 72
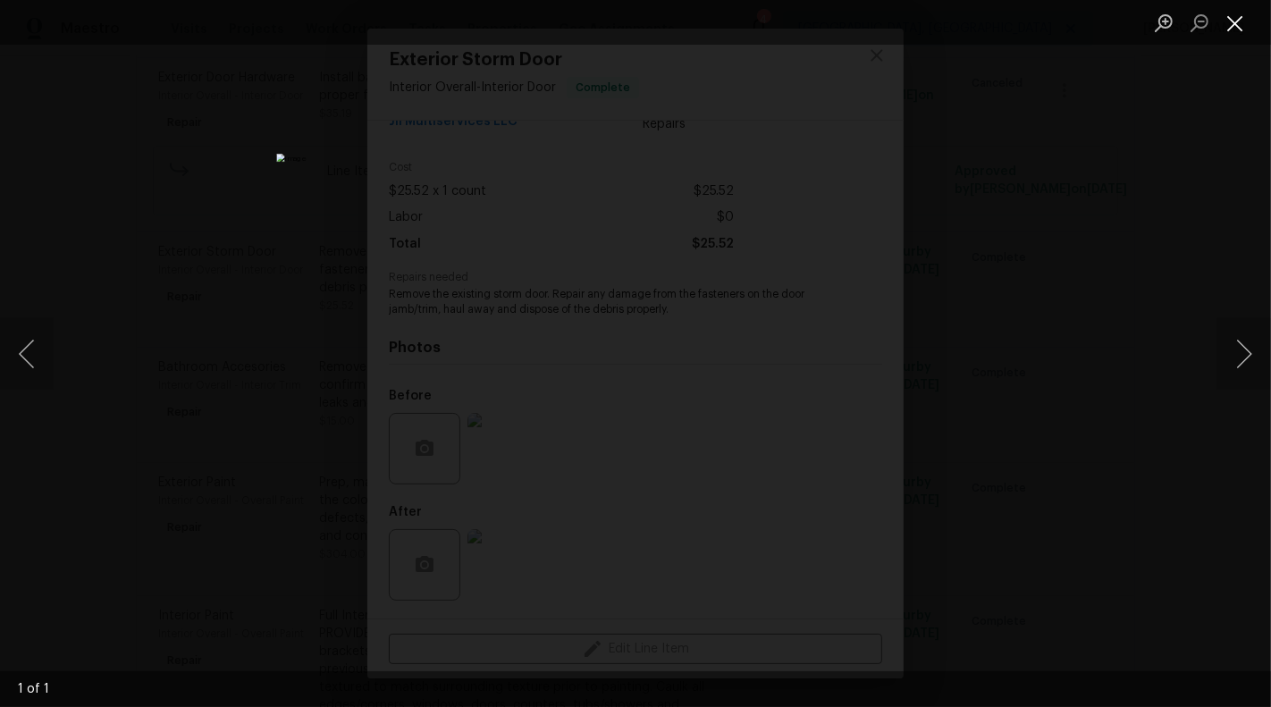
click at [1230, 35] on button "Close lightbox" at bounding box center [1235, 22] width 36 height 31
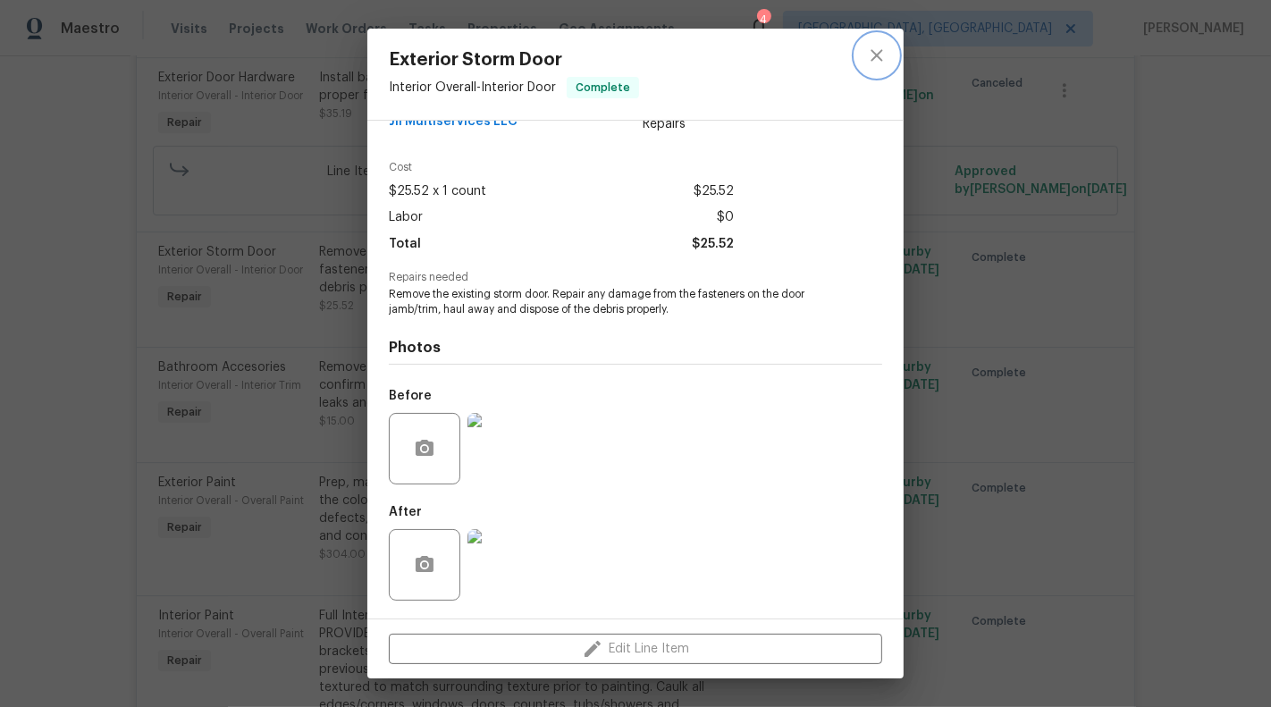
click at [882, 65] on icon "close" at bounding box center [876, 55] width 21 height 21
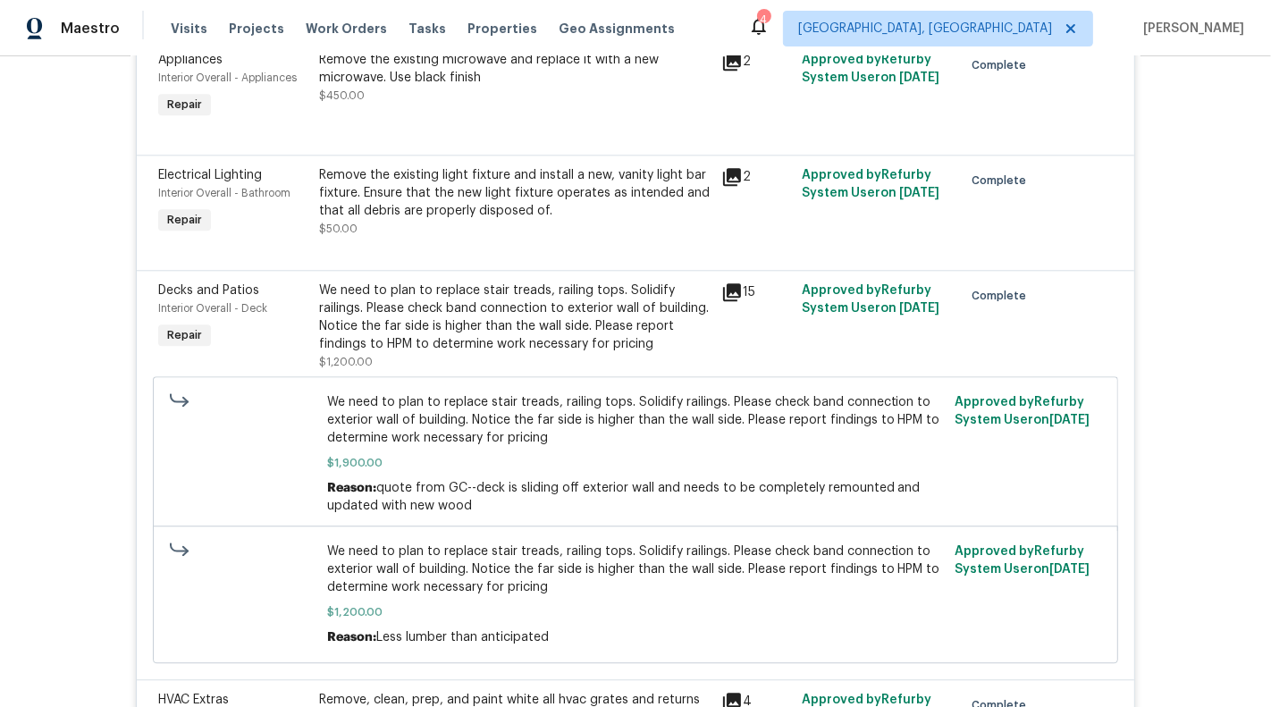
scroll to position [3788, 0]
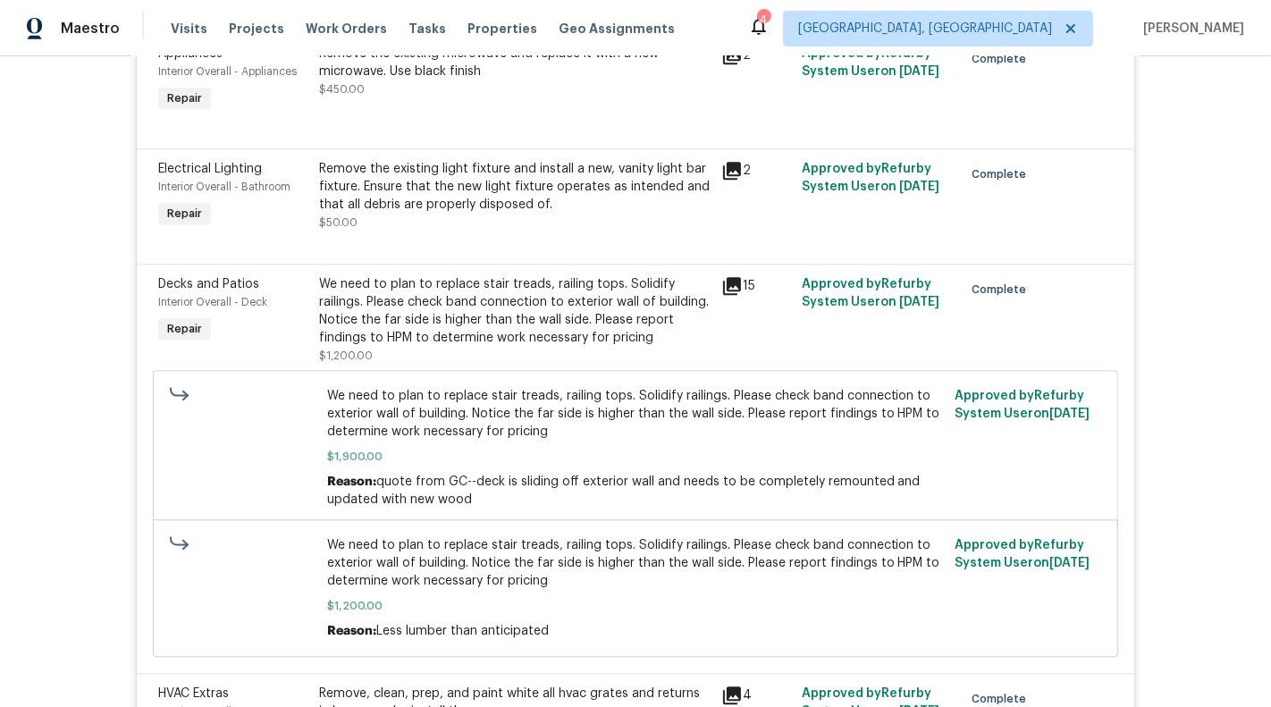
click at [554, 393] on span "We need to plan to replace stair treads, railing tops. Solidify railings. Pleas…" at bounding box center [636, 414] width 618 height 54
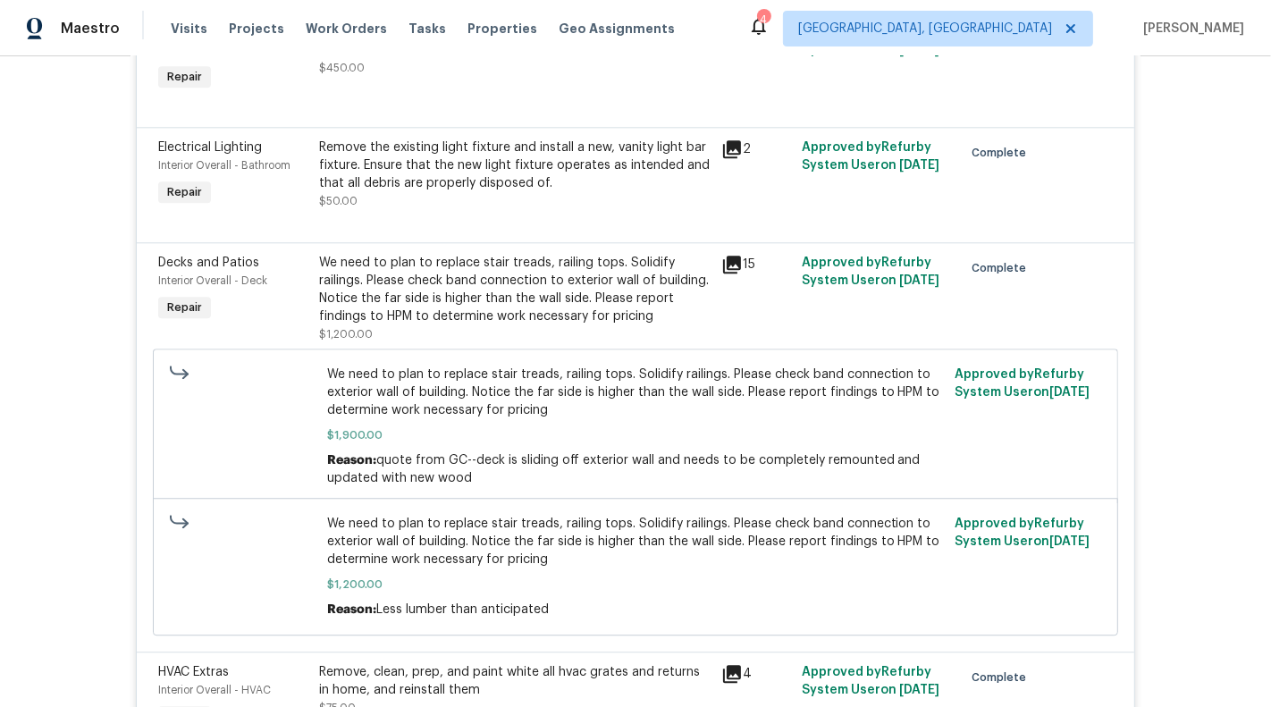
scroll to position [3807, 0]
click at [467, 367] on span "We need to plan to replace stair treads, railing tops. Solidify railings. Pleas…" at bounding box center [636, 394] width 618 height 54
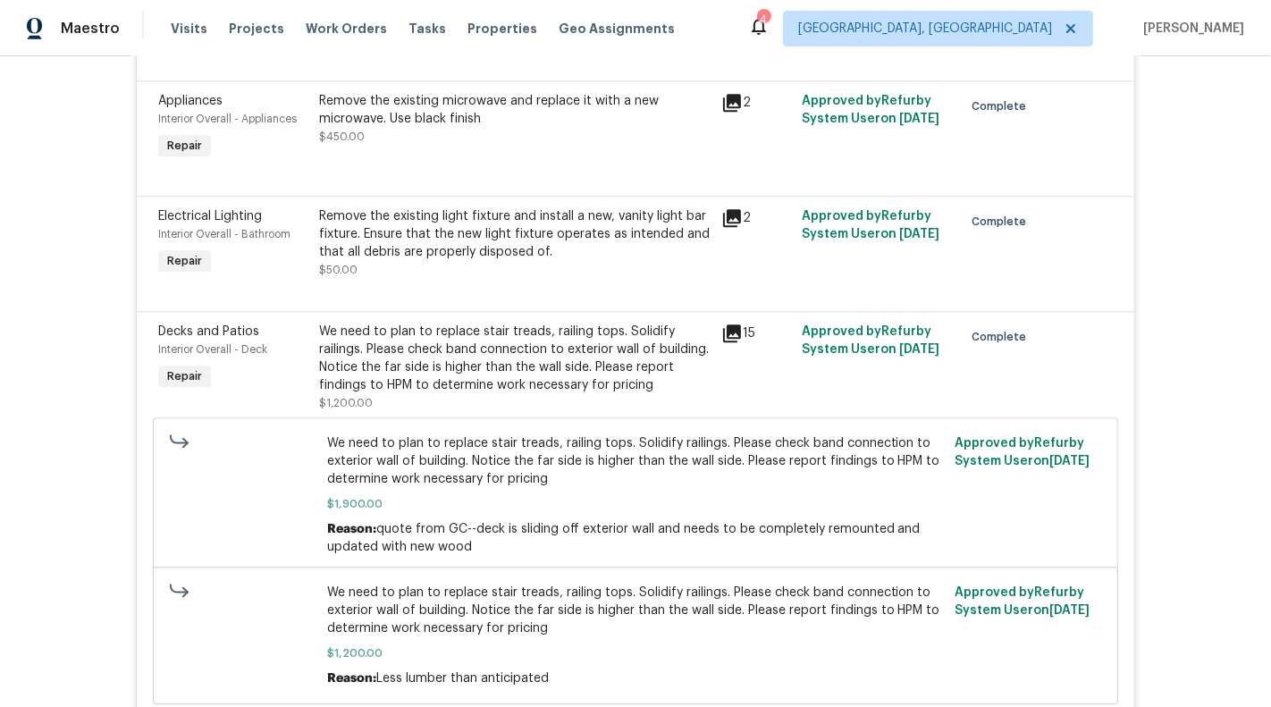
click at [465, 323] on div "We need to plan to replace stair treads, railing tops. Solidify railings. Pleas…" at bounding box center [514, 359] width 391 height 72
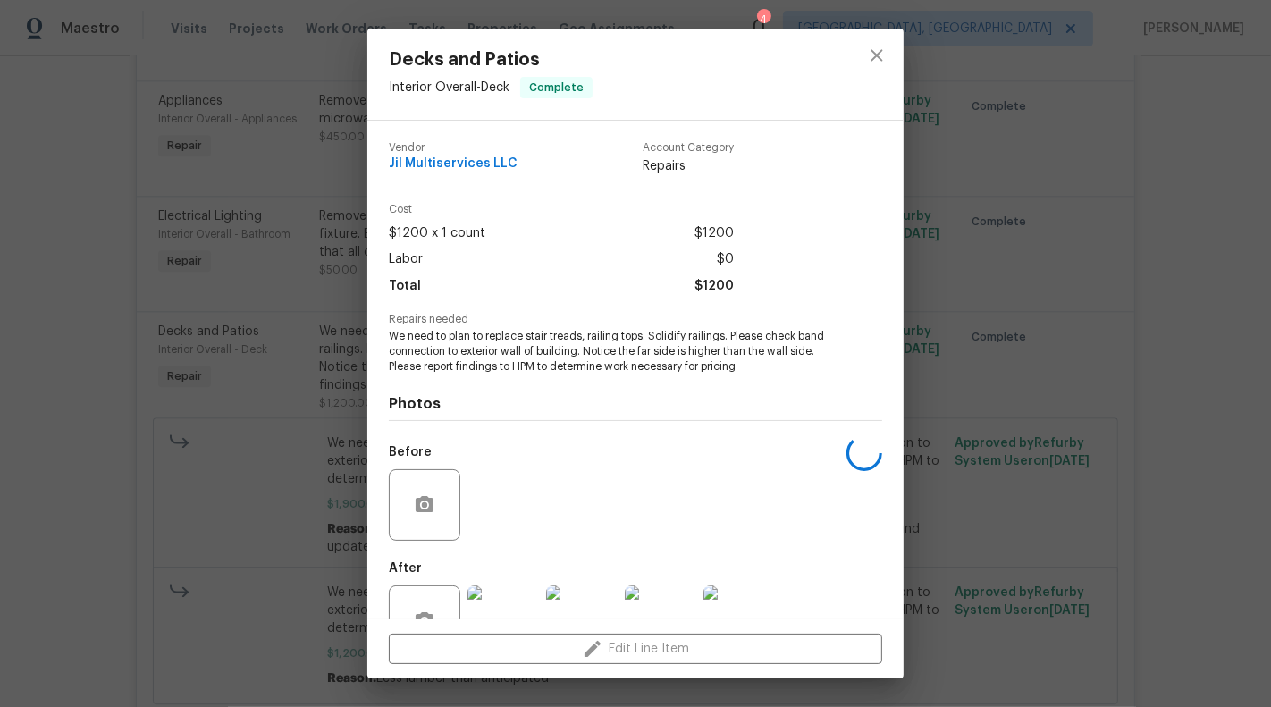
scroll to position [56, 0]
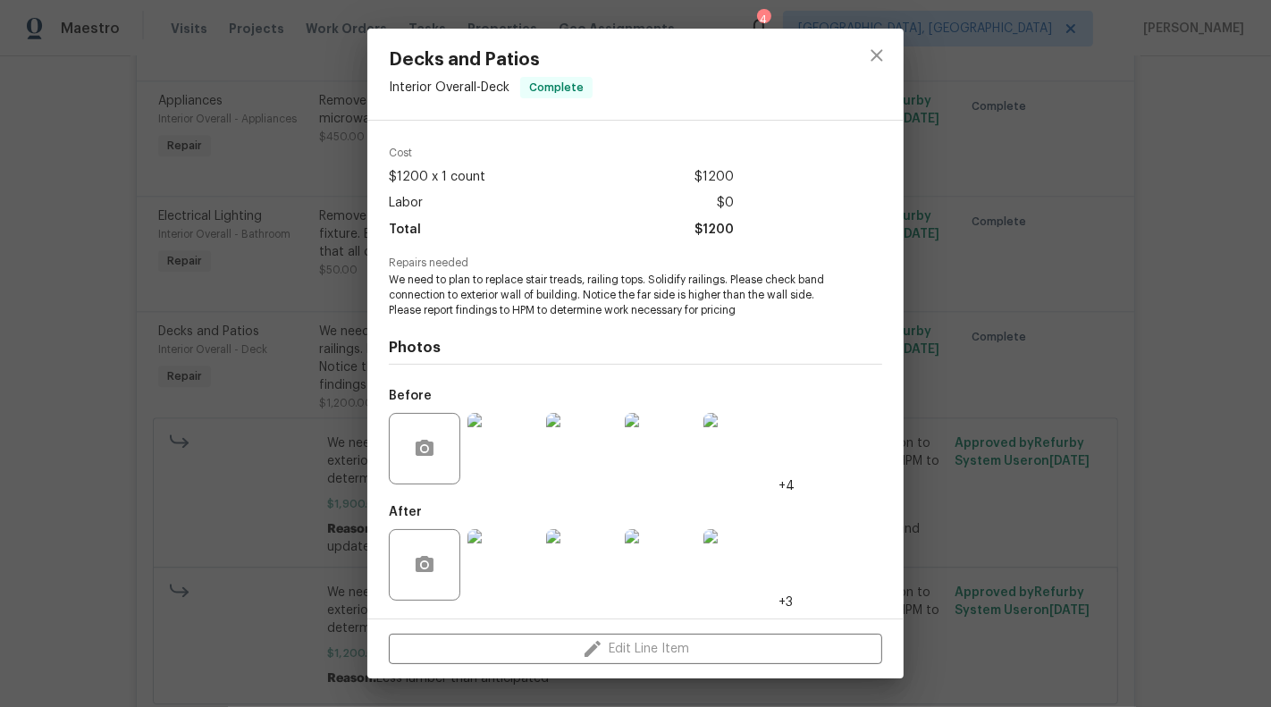
click at [494, 552] on img at bounding box center [503, 565] width 72 height 72
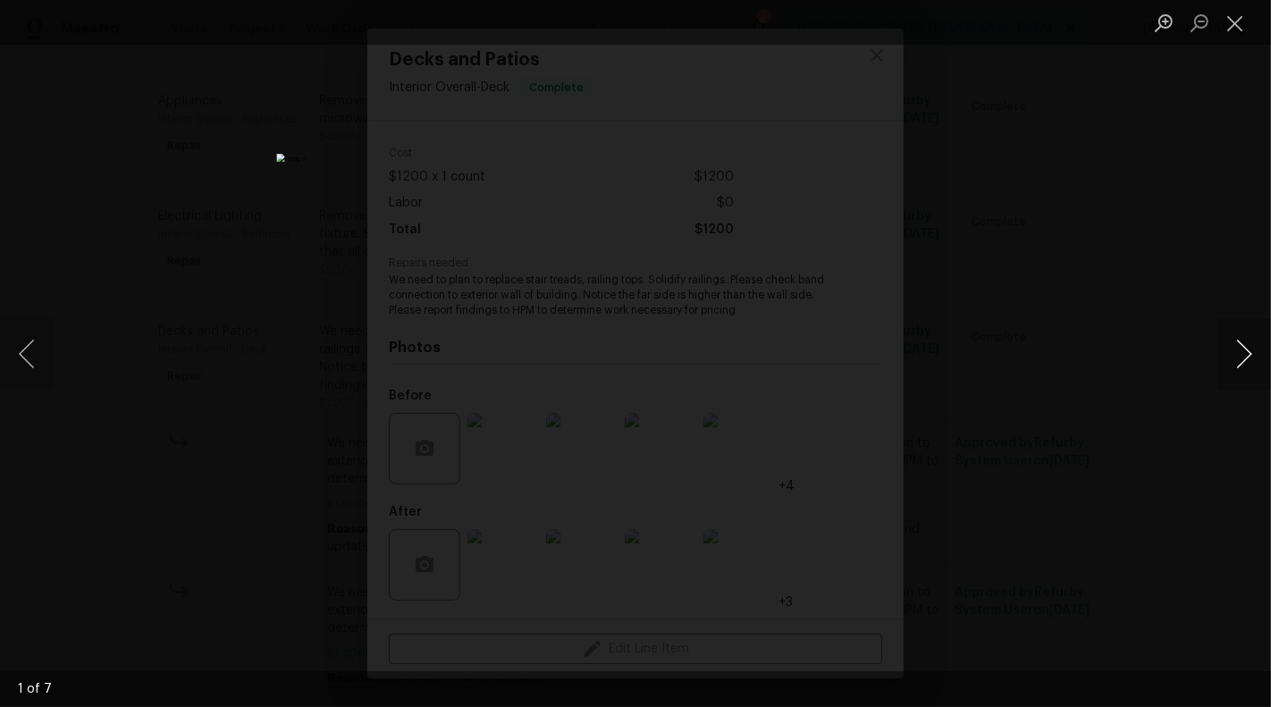
click at [1259, 358] on button "Next image" at bounding box center [1244, 354] width 54 height 72
click at [1242, 30] on button "Close lightbox" at bounding box center [1235, 22] width 36 height 31
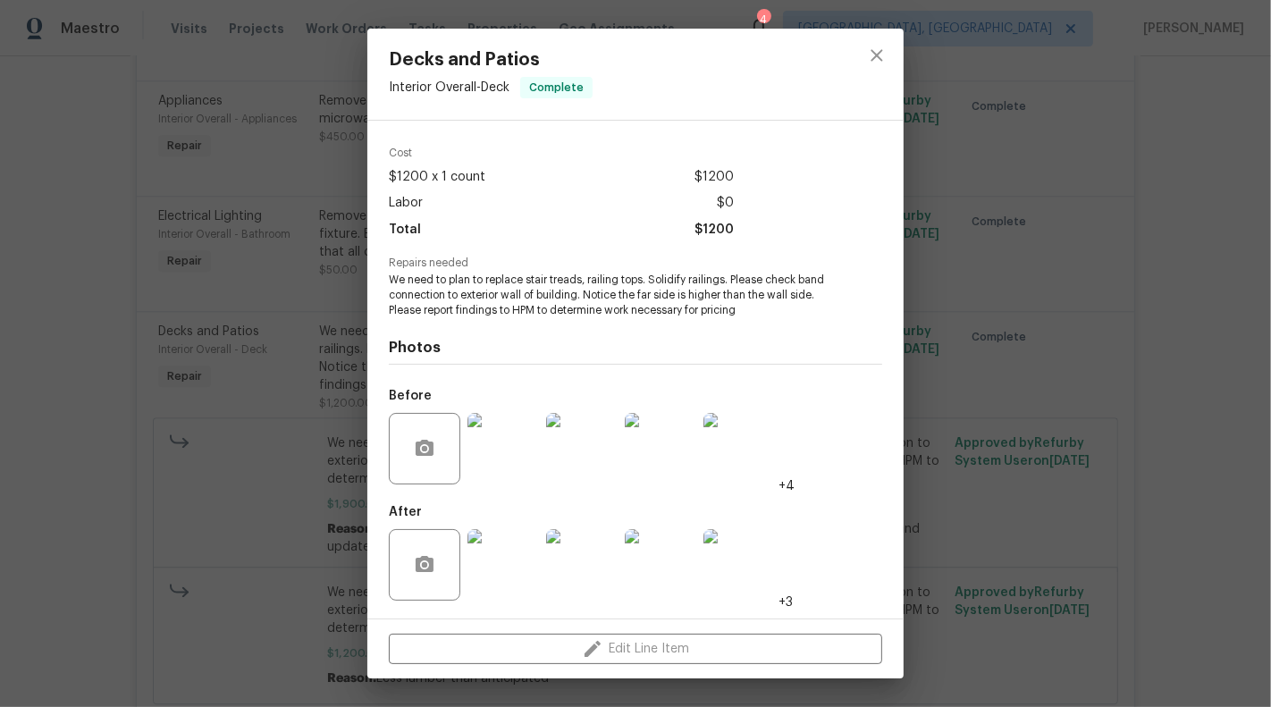
click at [1082, 188] on div "Decks and Patios Interior Overall - Deck Complete Vendor Jil Multiservices LLC …" at bounding box center [635, 353] width 1271 height 707
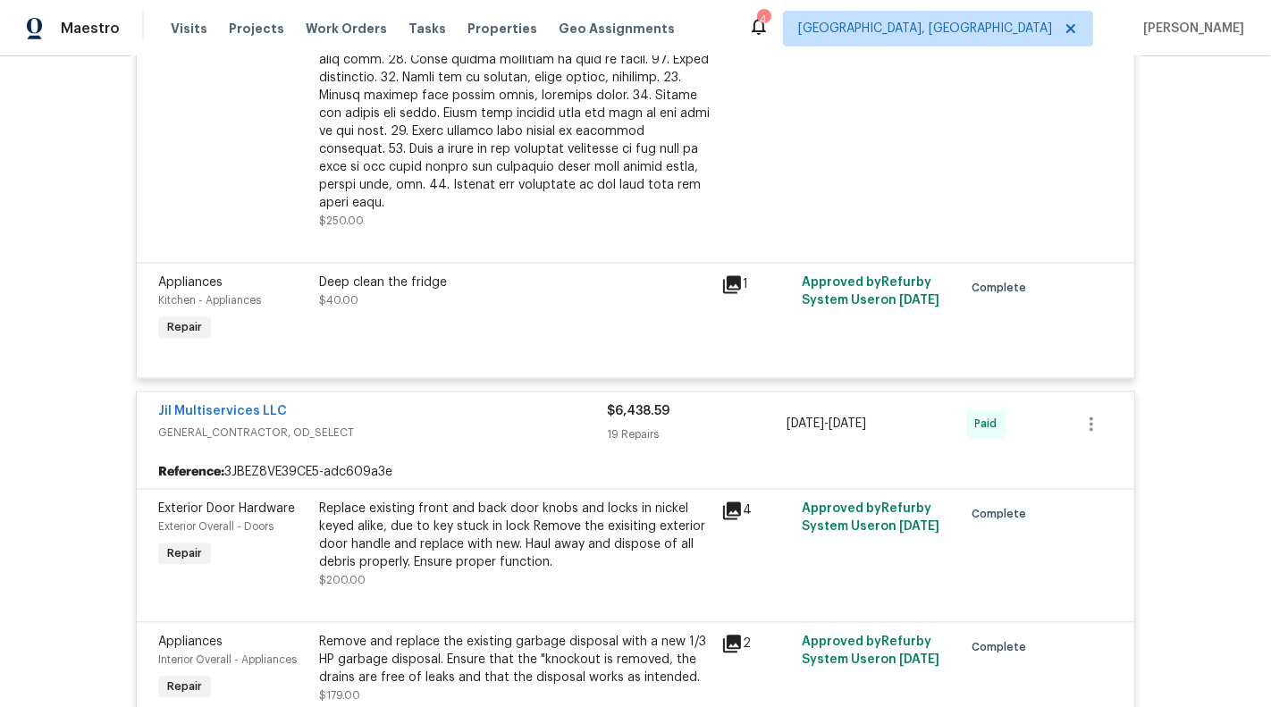
scroll to position [3125, 0]
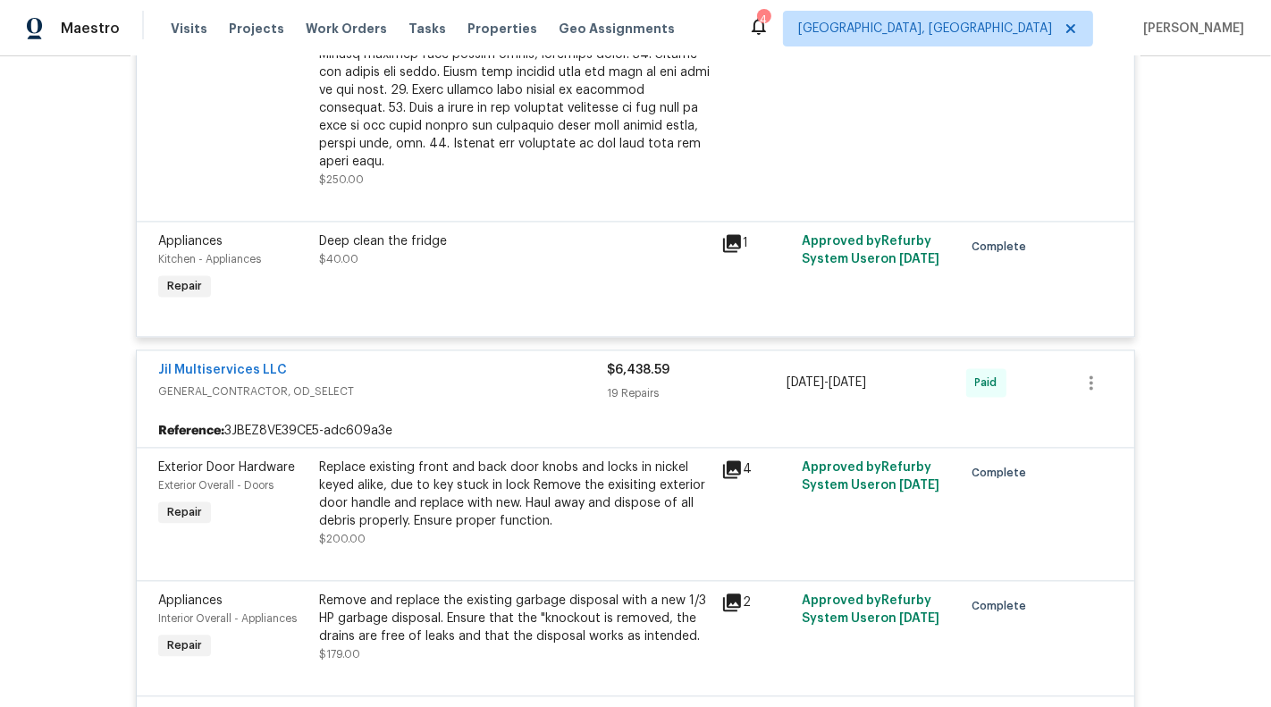
click at [635, 458] on div "Replace existing front and back door knobs and locks in nickel keyed alike, due…" at bounding box center [514, 494] width 391 height 72
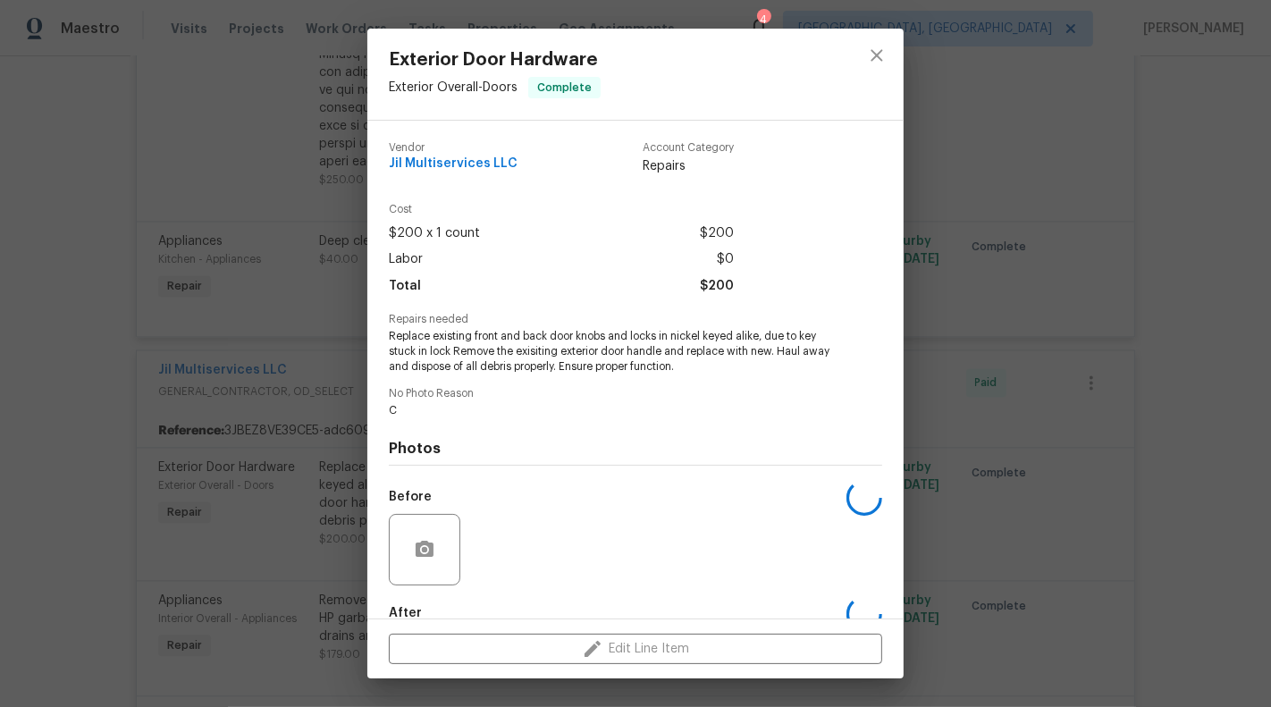
scroll to position [101, 0]
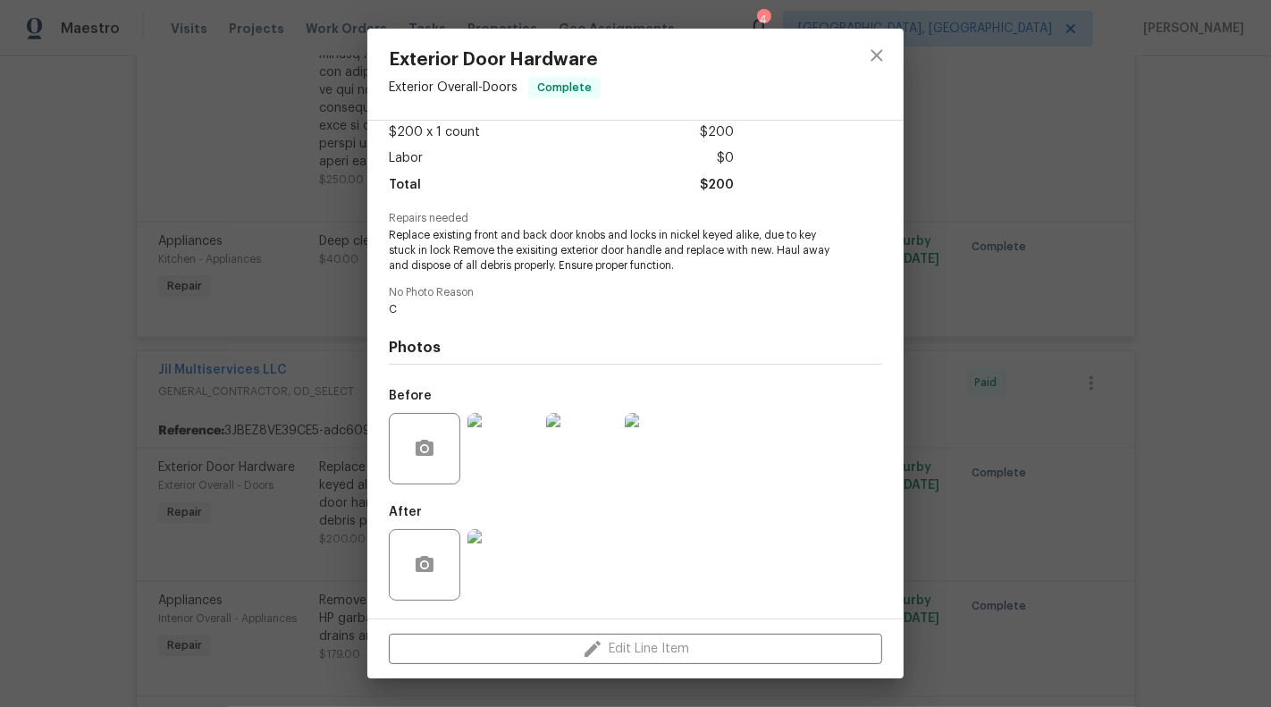
click at [501, 588] on img at bounding box center [503, 565] width 72 height 72
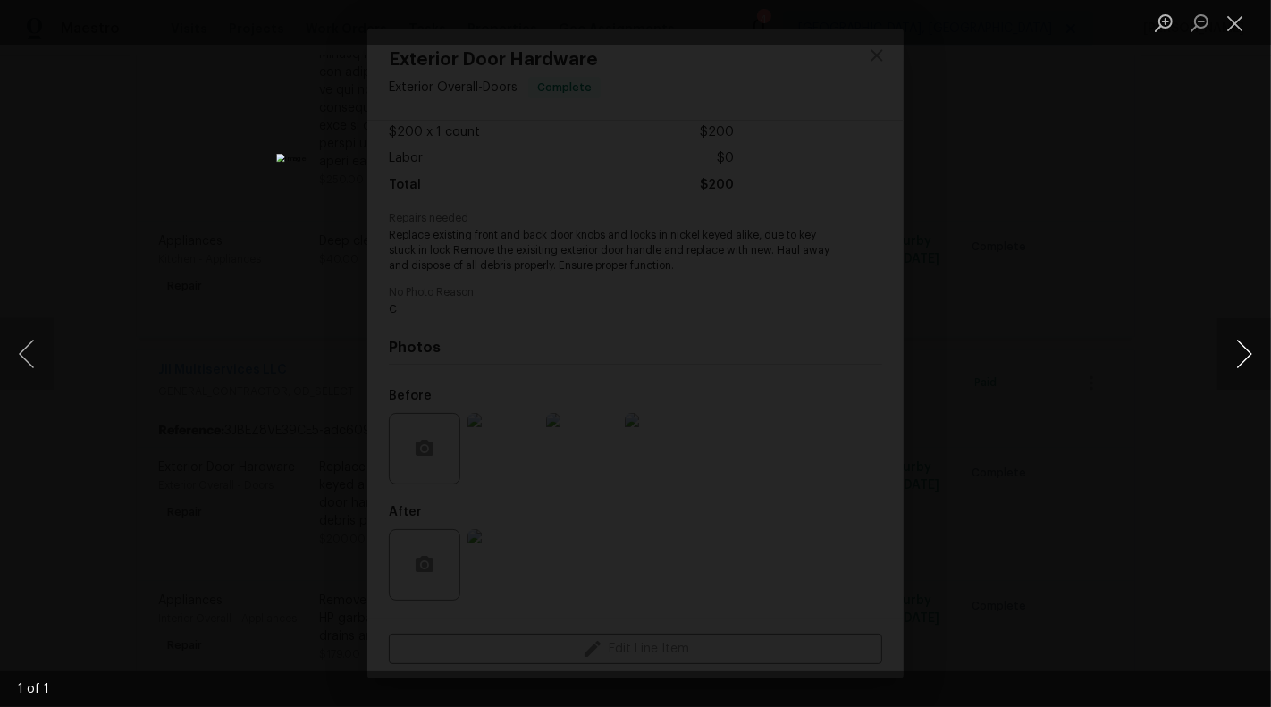
click at [1270, 385] on button "Next image" at bounding box center [1244, 354] width 54 height 72
click at [1245, 13] on button "Close lightbox" at bounding box center [1235, 22] width 36 height 31
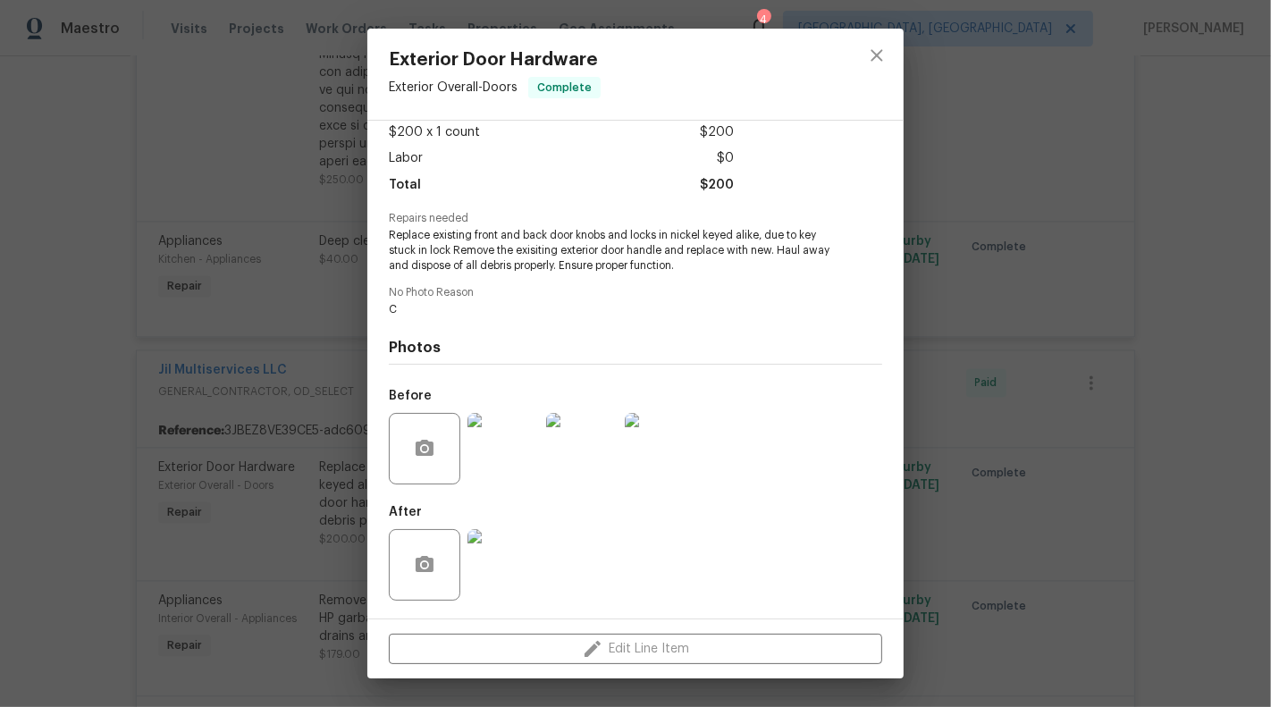
click at [1245, 13] on div "Exterior Door Hardware Exterior Overall - Doors Complete Vendor Jil Multiservic…" at bounding box center [635, 353] width 1271 height 707
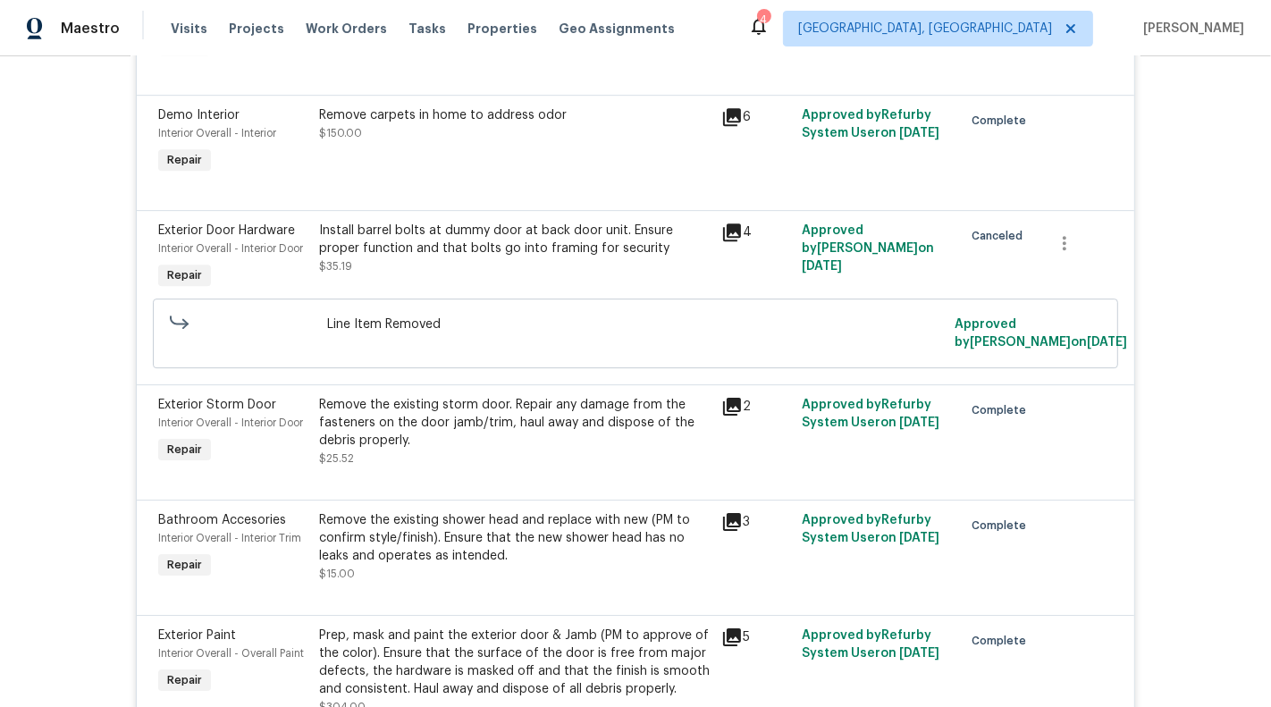
scroll to position [4622, 0]
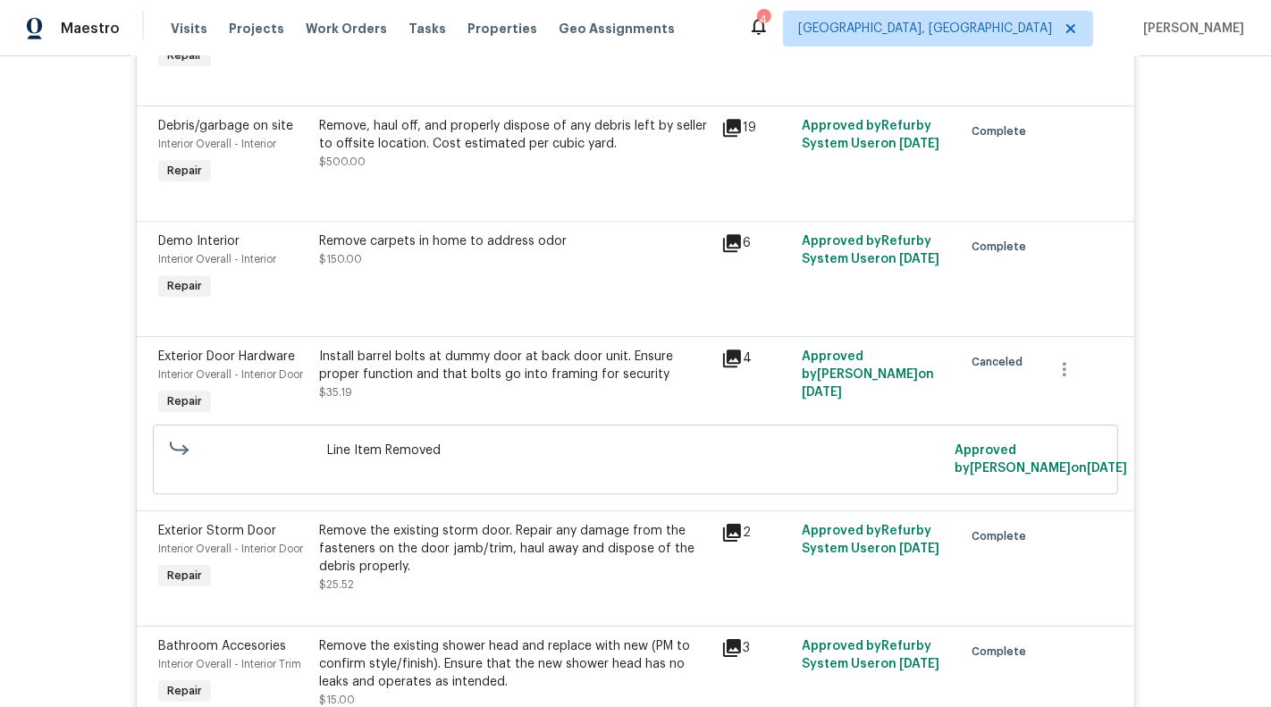
click at [470, 522] on div "Remove the existing storm door. Repair any damage from the fasteners on the doo…" at bounding box center [514, 549] width 391 height 54
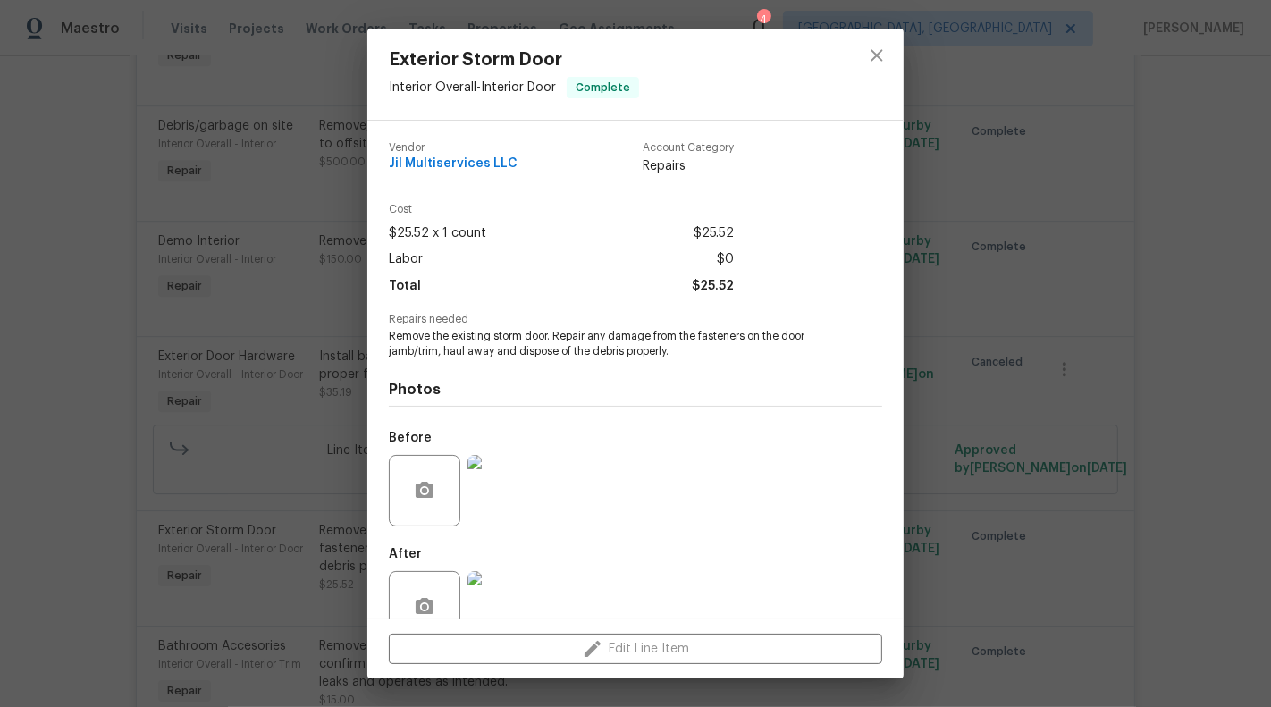
scroll to position [42, 0]
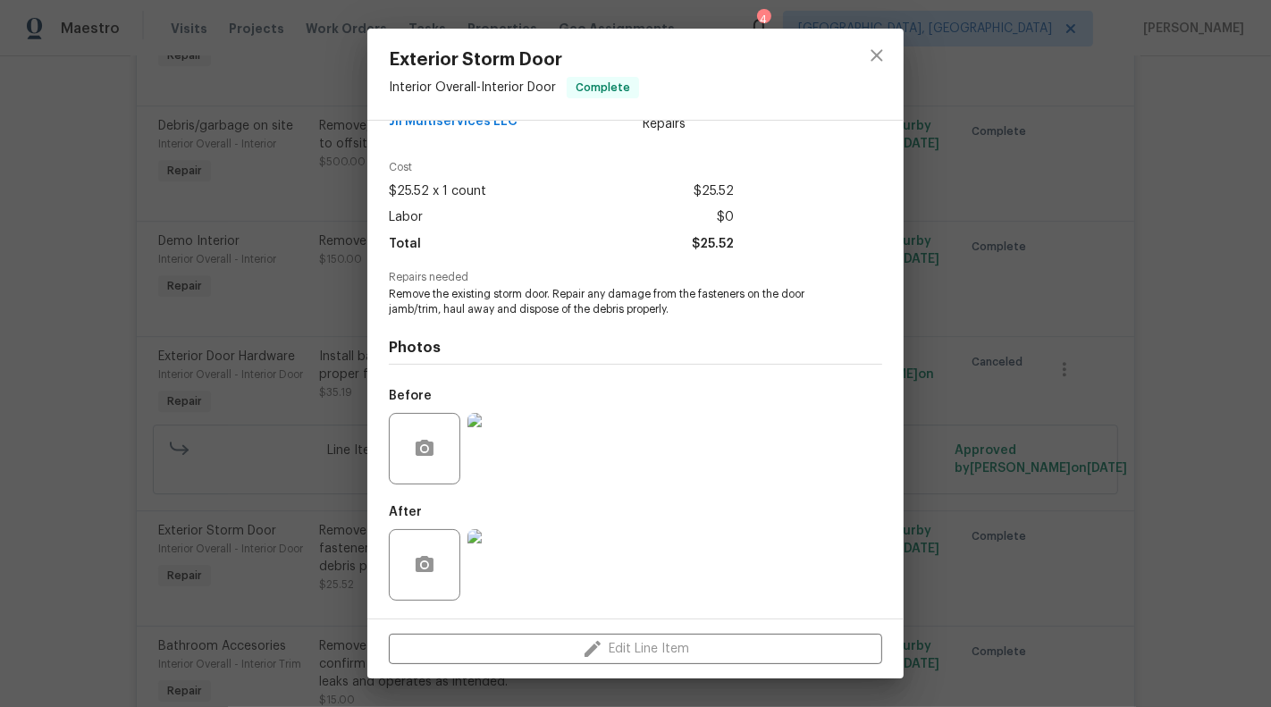
click at [503, 565] on img at bounding box center [503, 565] width 72 height 72
